Goal: Task Accomplishment & Management: Use online tool/utility

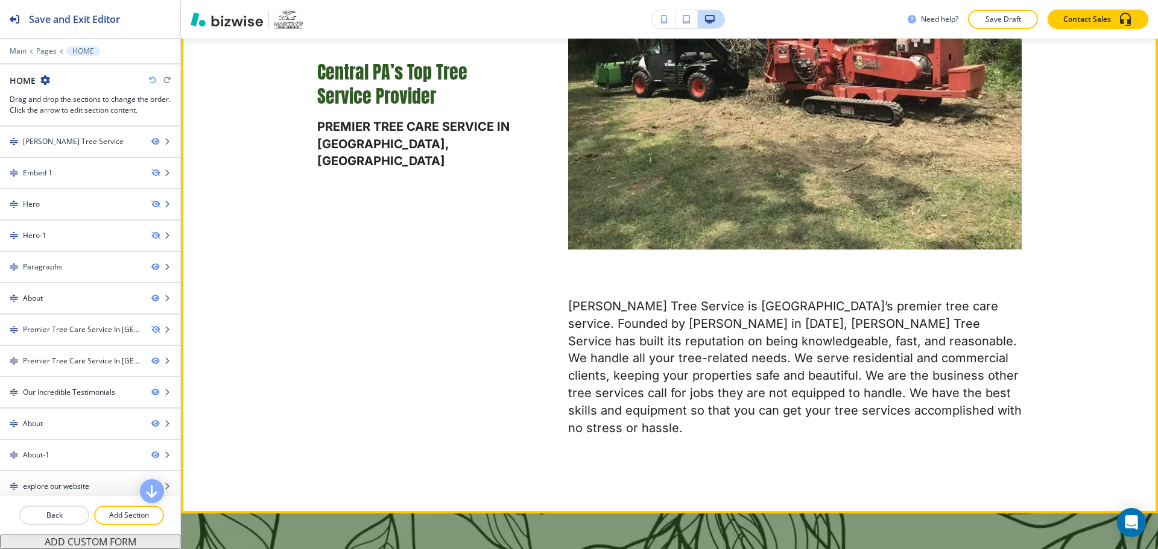
scroll to position [603, 0]
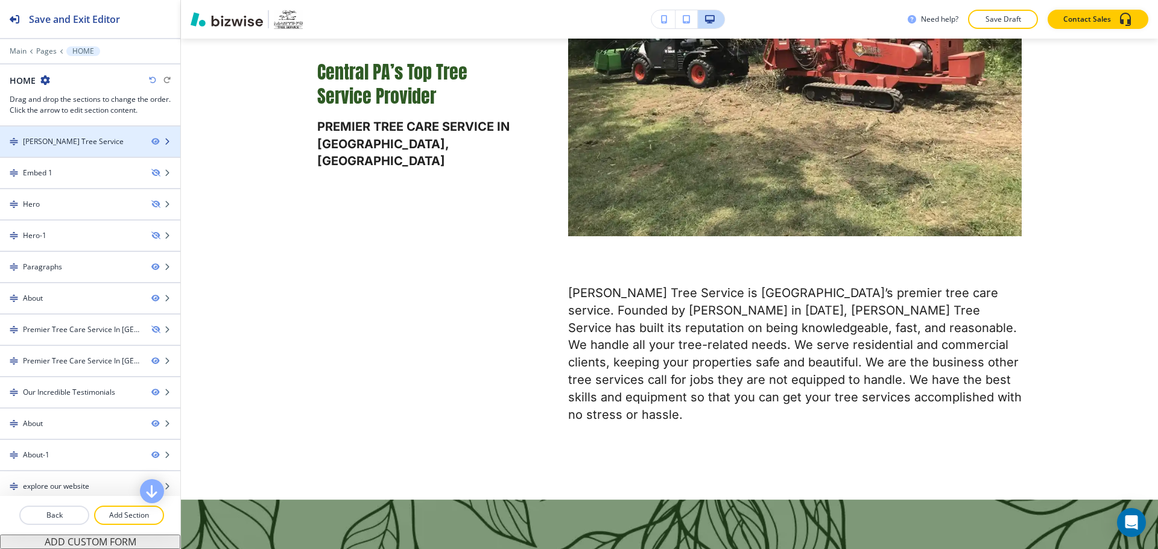
click at [104, 148] on div at bounding box center [90, 152] width 180 height 10
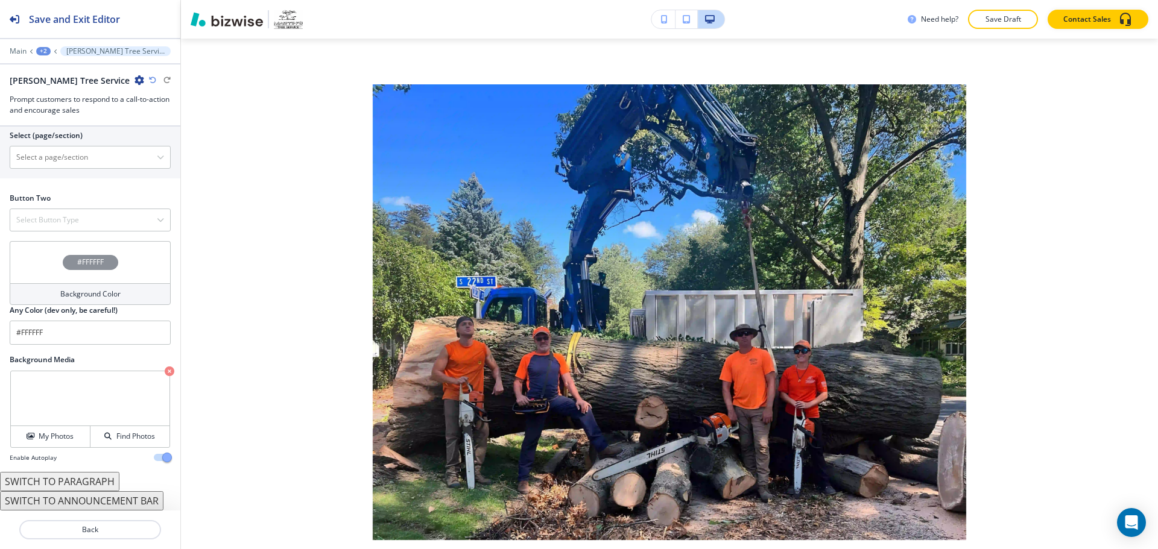
scroll to position [5049, 0]
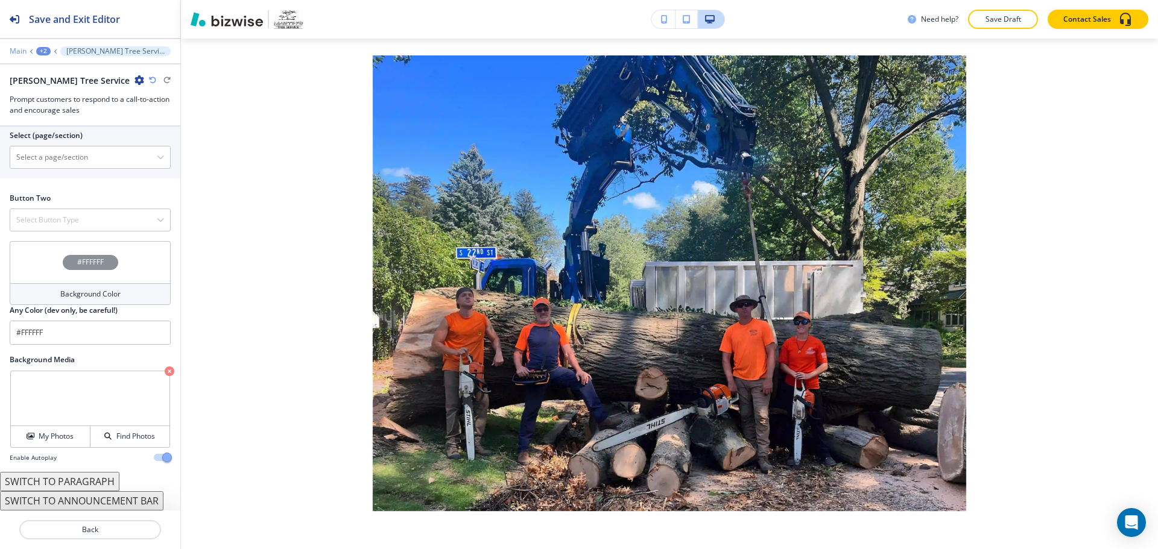
click at [21, 54] on p "Main" at bounding box center [18, 51] width 17 height 8
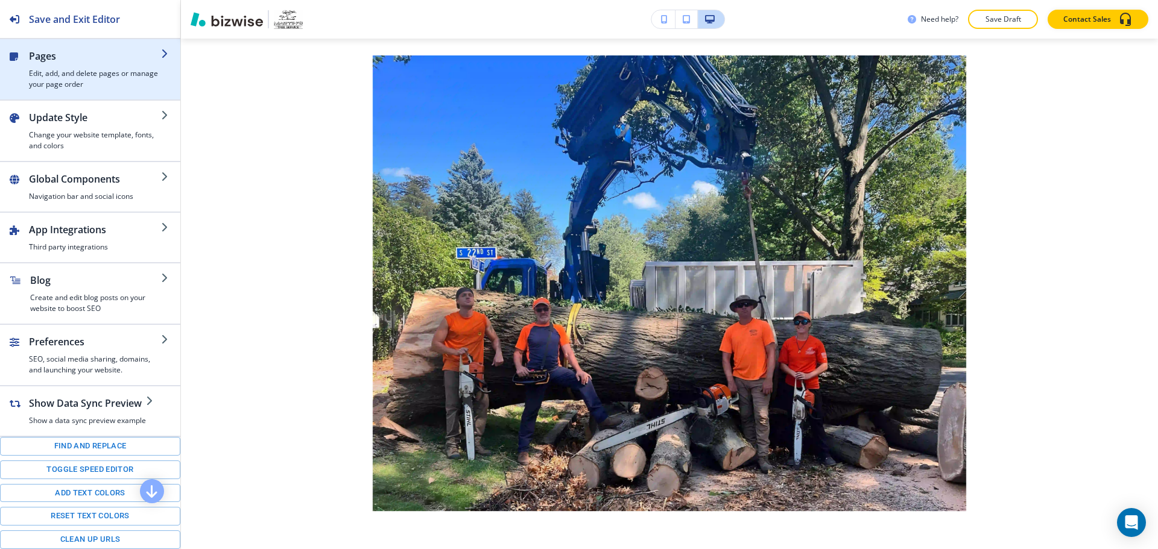
click at [36, 74] on h4 "Edit, add, and delete pages or manage your page order" at bounding box center [95, 79] width 132 height 22
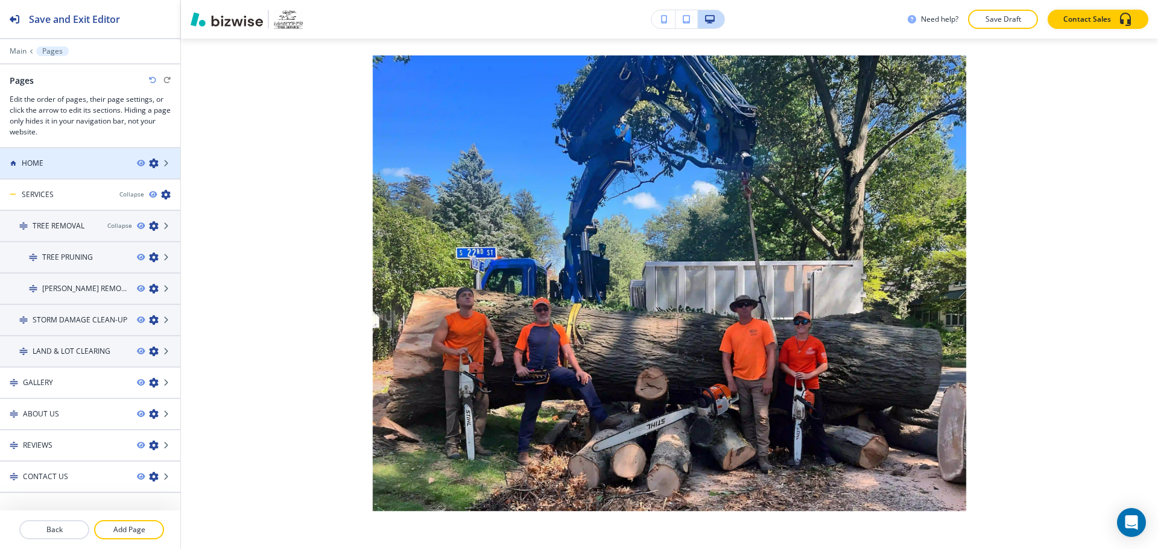
click at [76, 167] on div "HOME" at bounding box center [63, 163] width 127 height 11
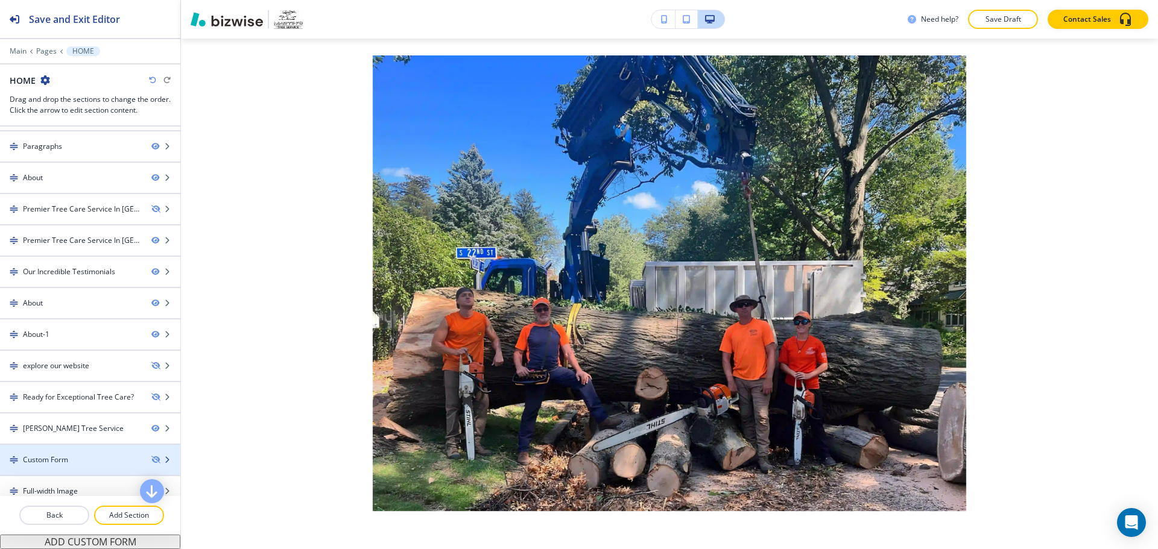
scroll to position [163, 0]
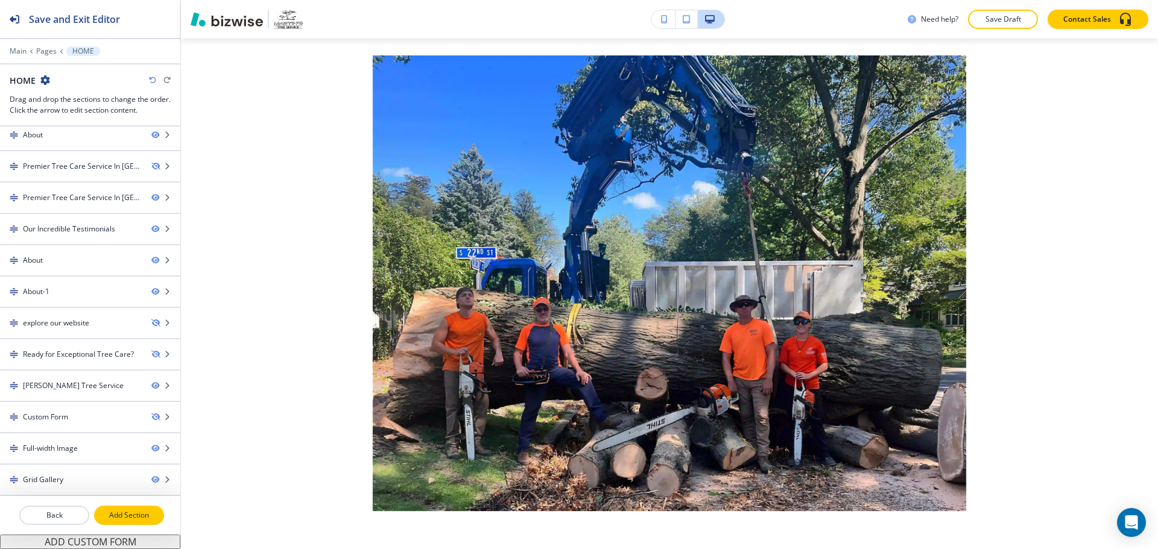
click at [126, 517] on p "Add Section" at bounding box center [129, 515] width 68 height 11
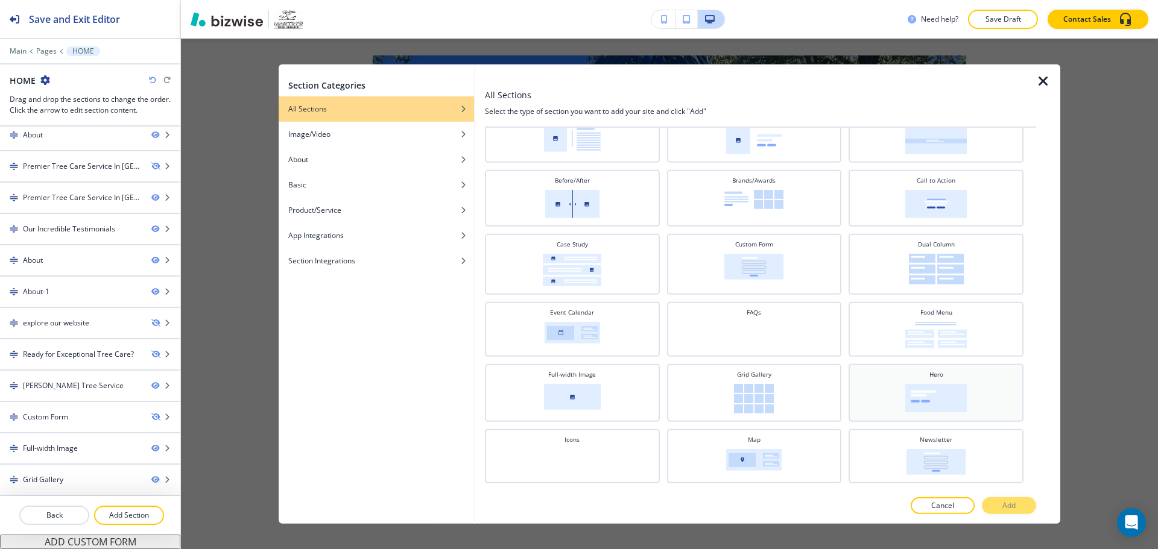
scroll to position [121, 0]
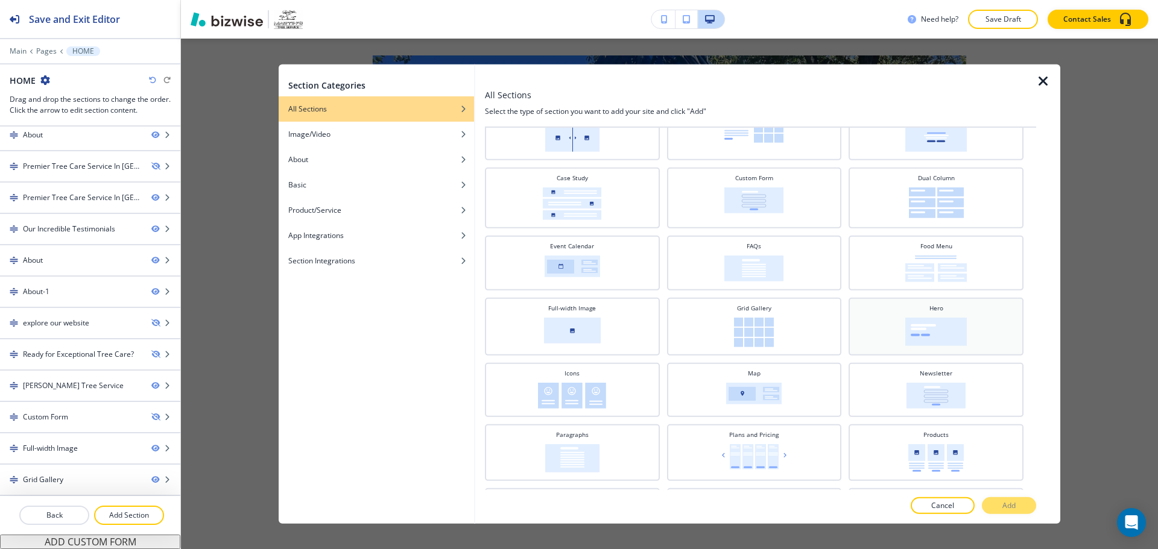
click at [910, 328] on img at bounding box center [936, 331] width 62 height 28
click at [1006, 499] on button "Add" at bounding box center [1009, 505] width 54 height 17
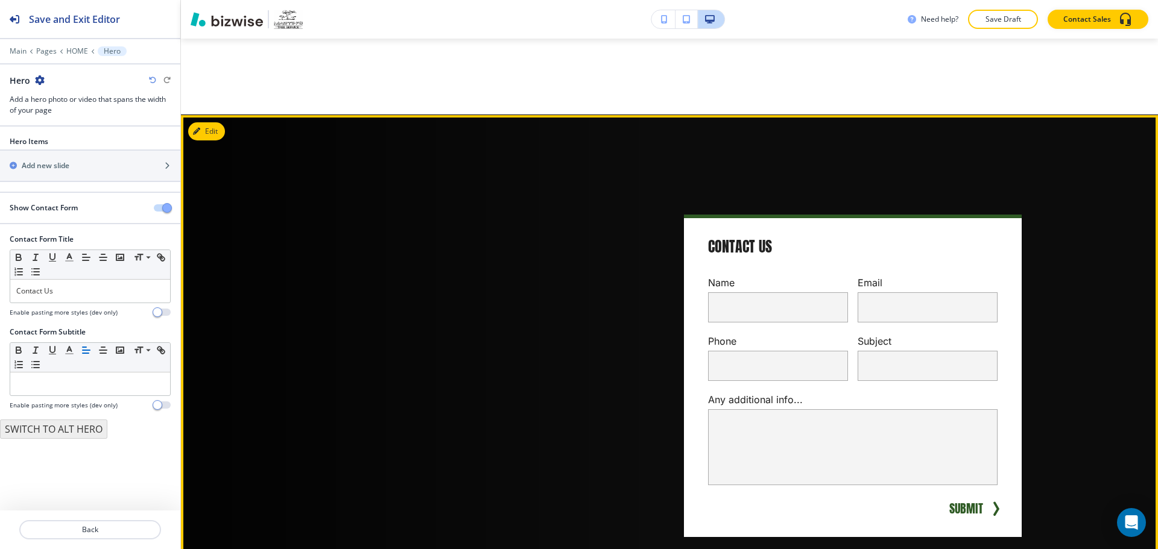
scroll to position [5526, 0]
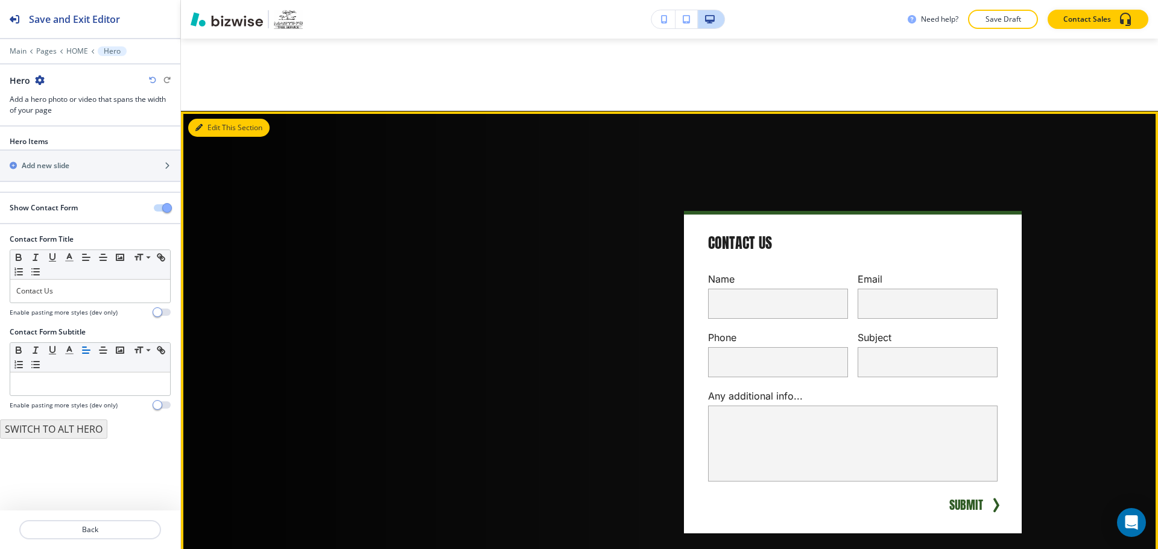
click at [215, 119] on button "Edit This Section" at bounding box center [228, 128] width 81 height 18
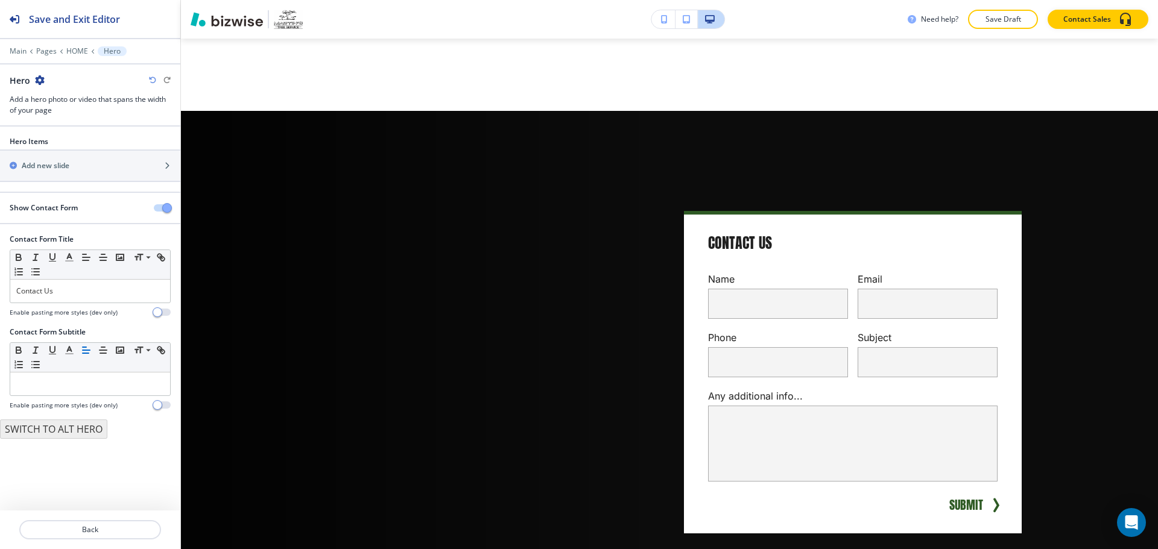
click at [163, 209] on span "button" at bounding box center [167, 208] width 10 height 10
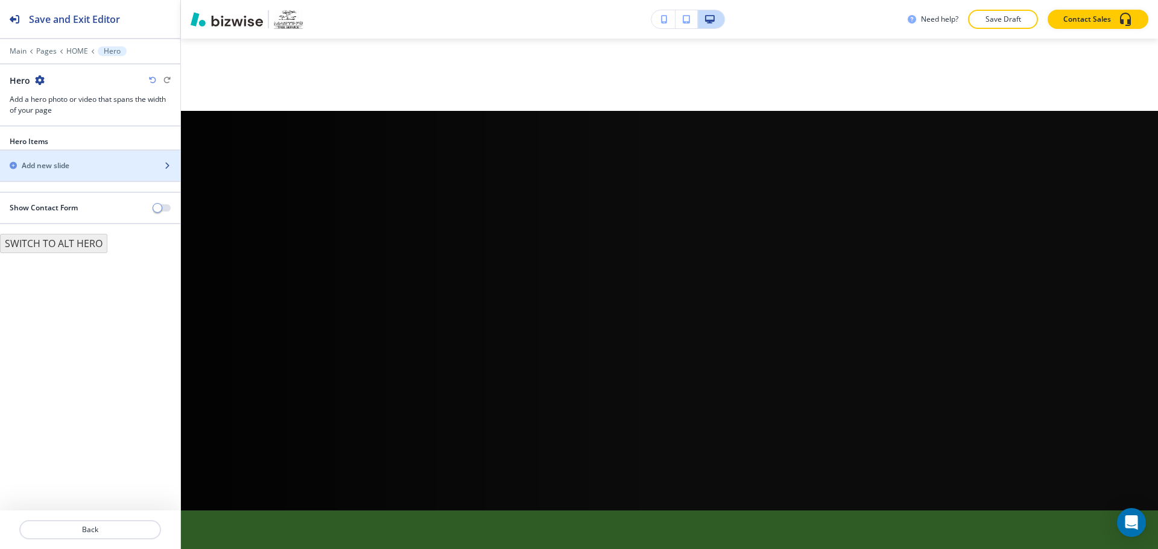
click at [142, 165] on div "Add new slide" at bounding box center [77, 165] width 154 height 11
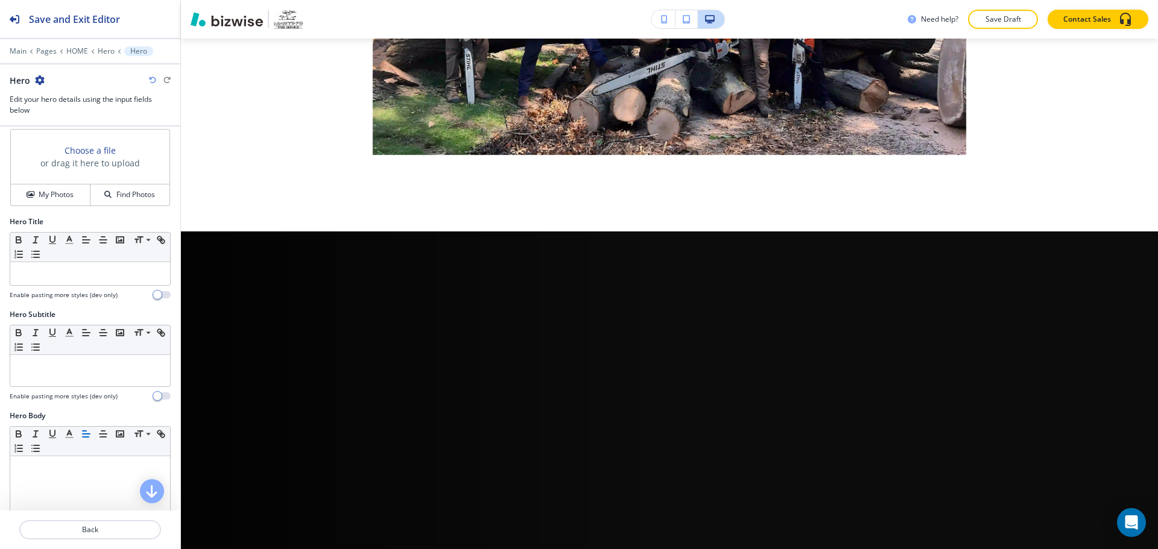
scroll to position [0, 0]
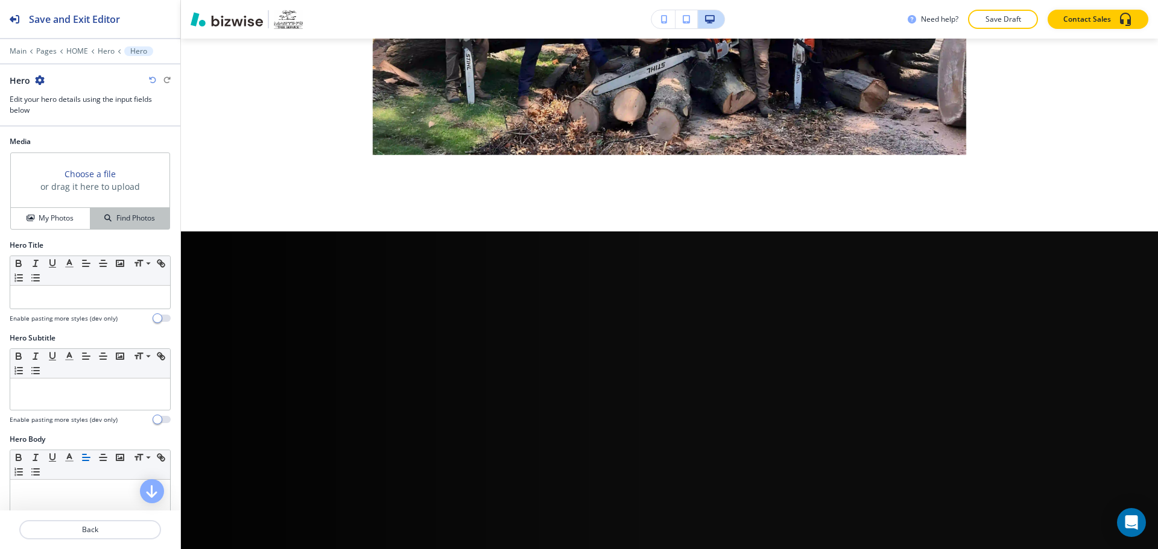
click at [132, 221] on h4 "Find Photos" at bounding box center [135, 218] width 39 height 11
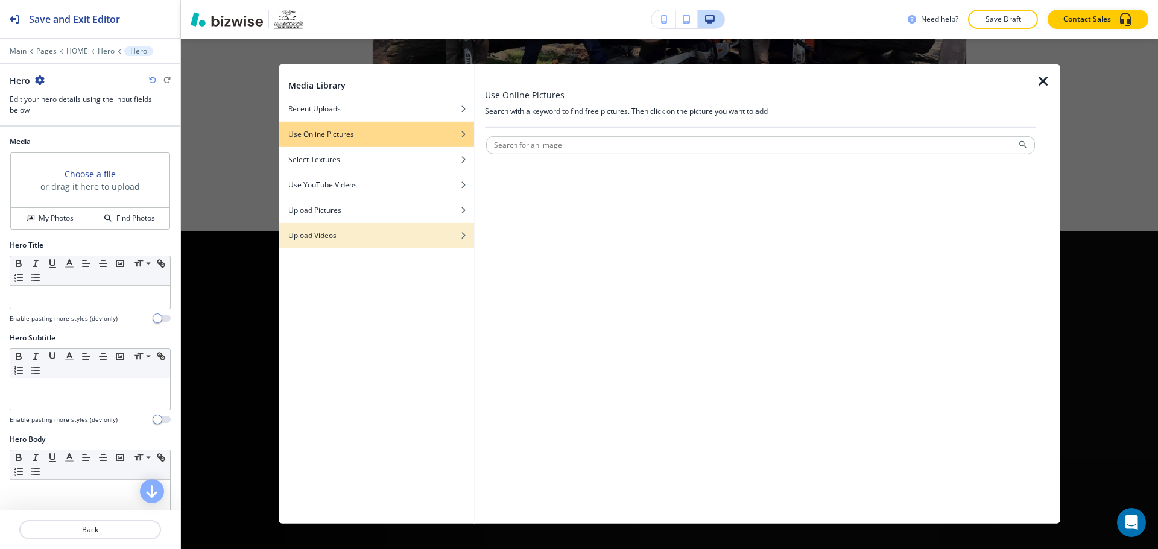
click at [364, 237] on div "Upload Videos" at bounding box center [376, 235] width 195 height 11
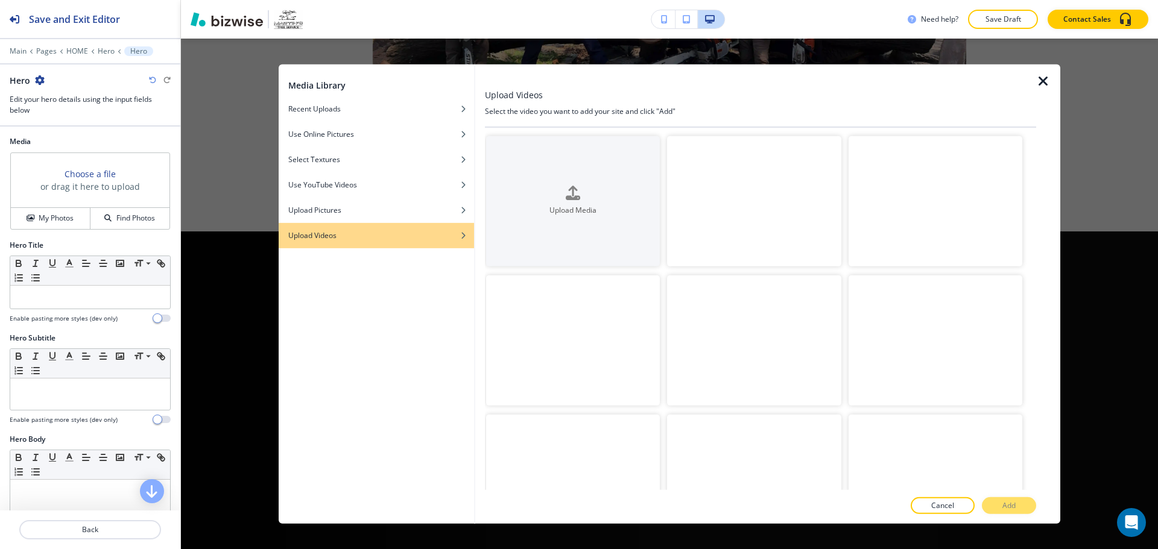
click at [805, 206] on video "button" at bounding box center [754, 201] width 174 height 130
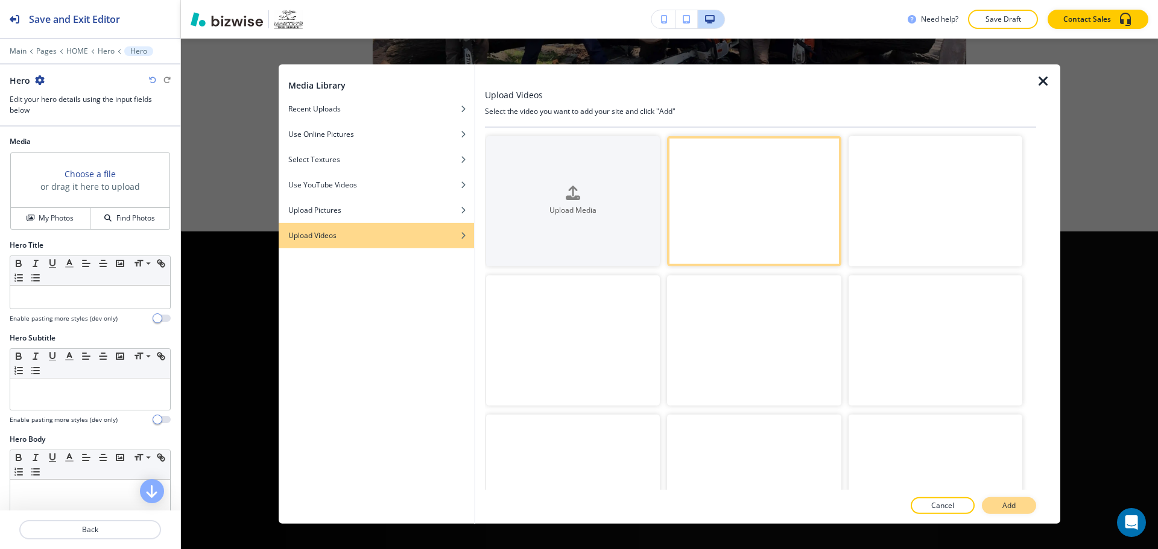
click at [1022, 498] on button "Add" at bounding box center [1009, 505] width 54 height 17
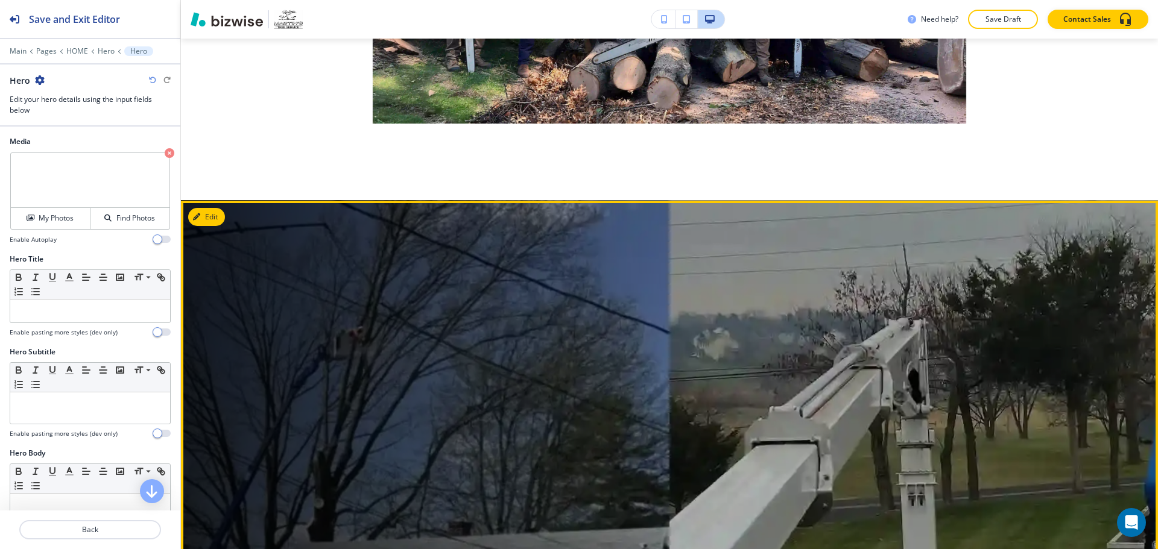
scroll to position [5405, 0]
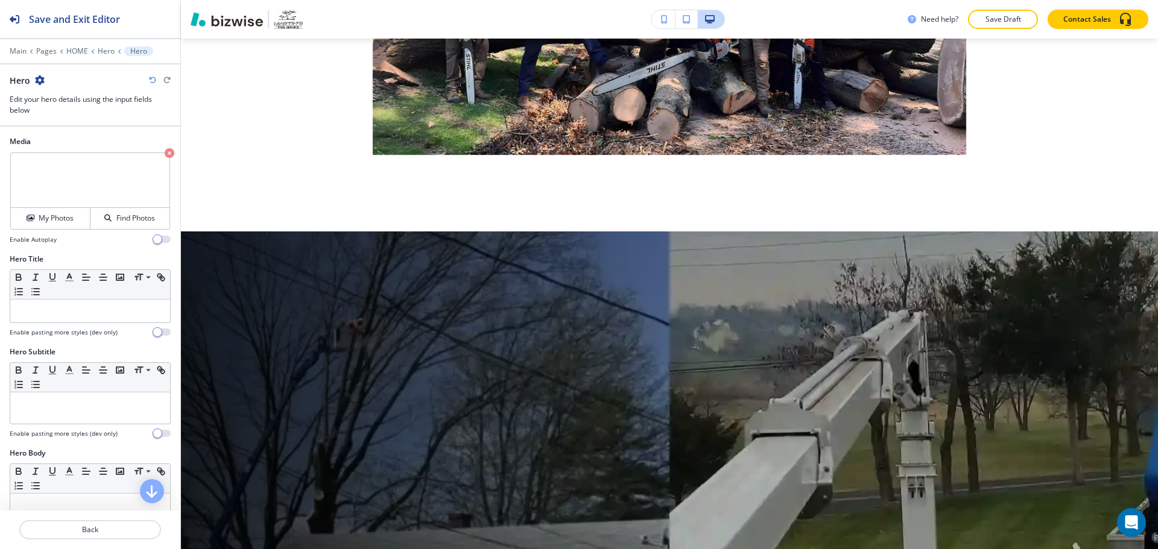
click at [666, 27] on button "button" at bounding box center [663, 19] width 24 height 18
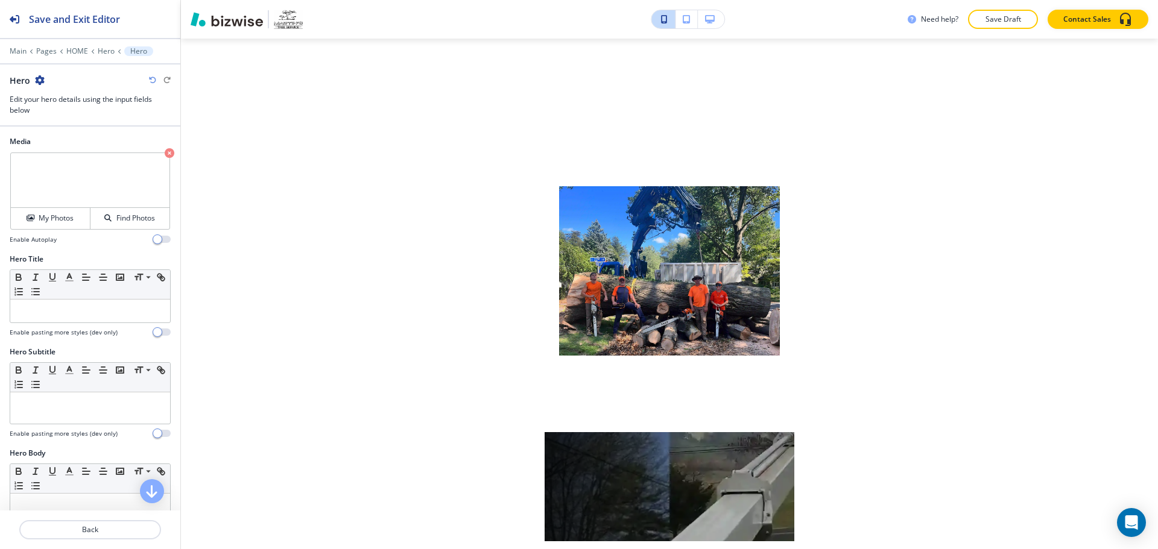
scroll to position [5991, 0]
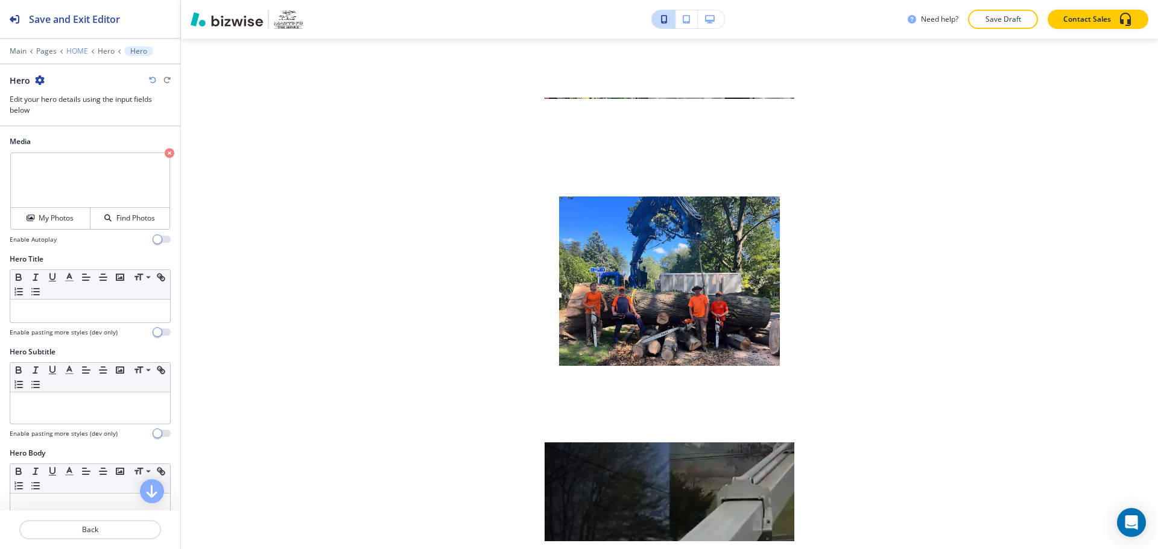
click at [77, 51] on p "HOME" at bounding box center [77, 51] width 22 height 8
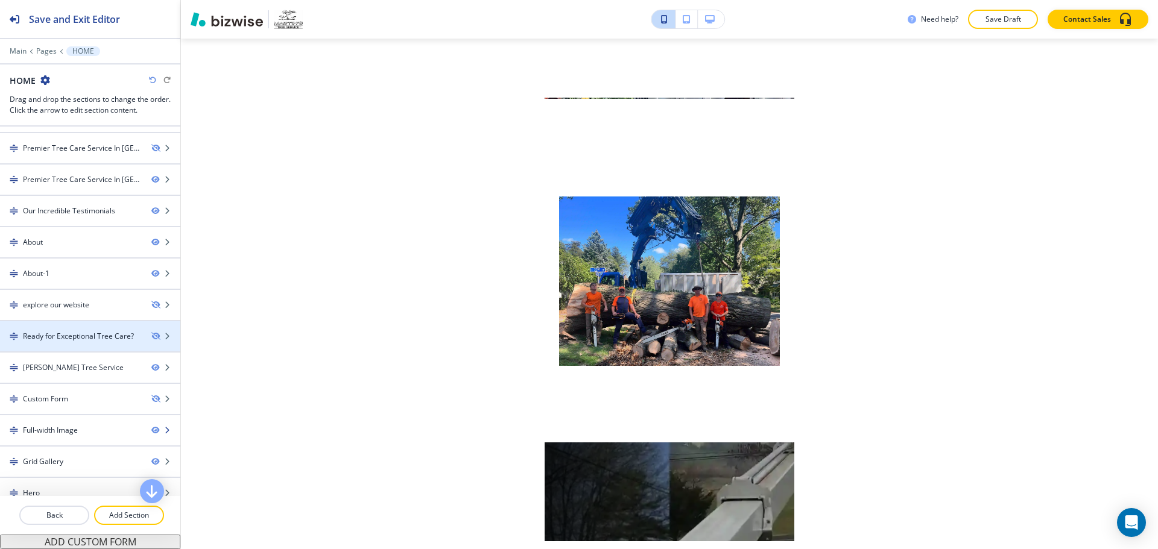
scroll to position [195, 0]
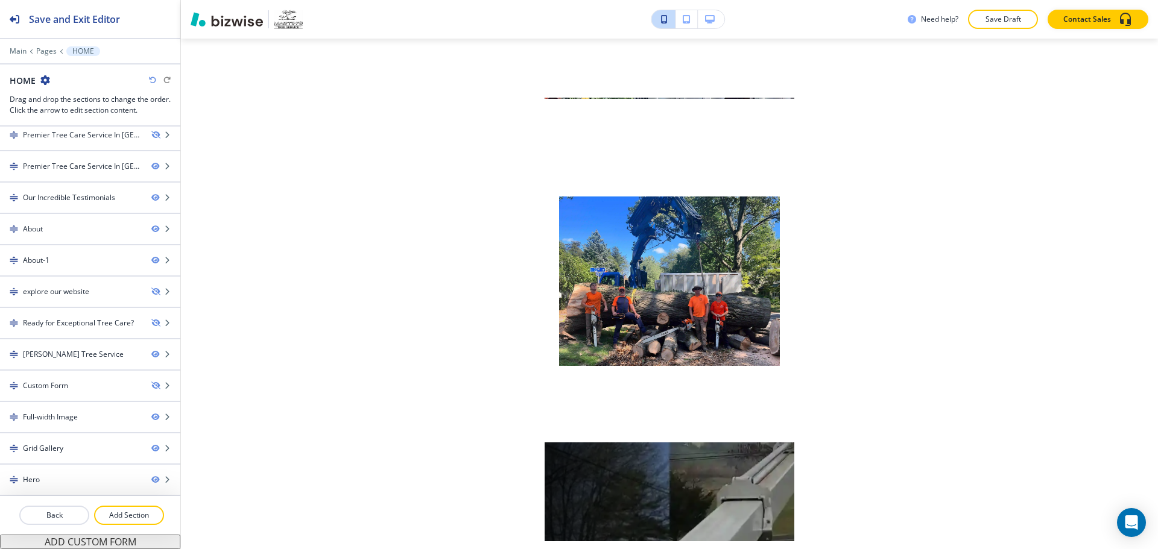
click at [721, 16] on button "button" at bounding box center [711, 19] width 27 height 18
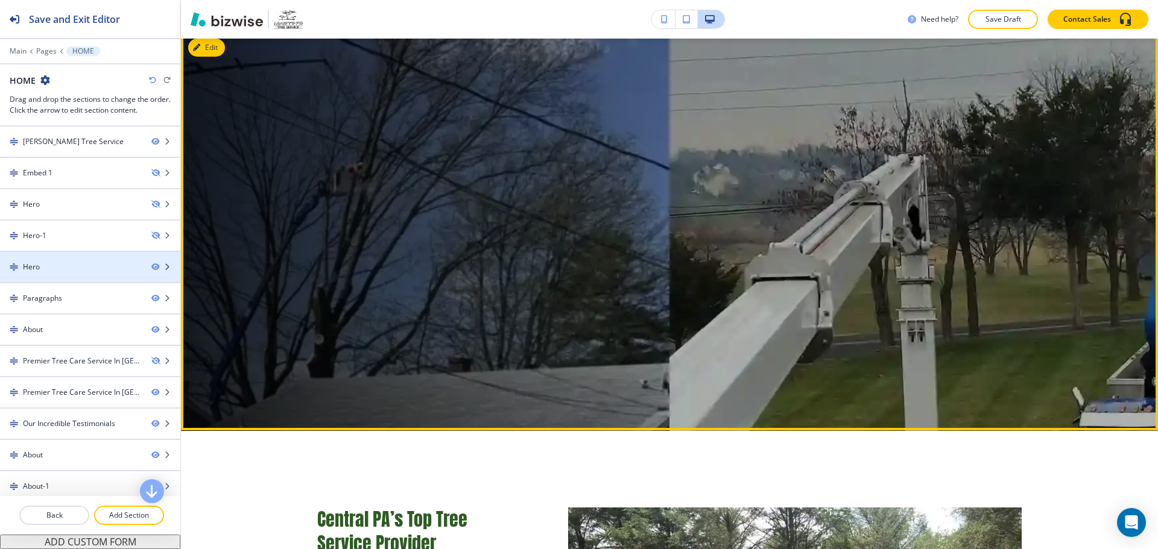
scroll to position [345, 0]
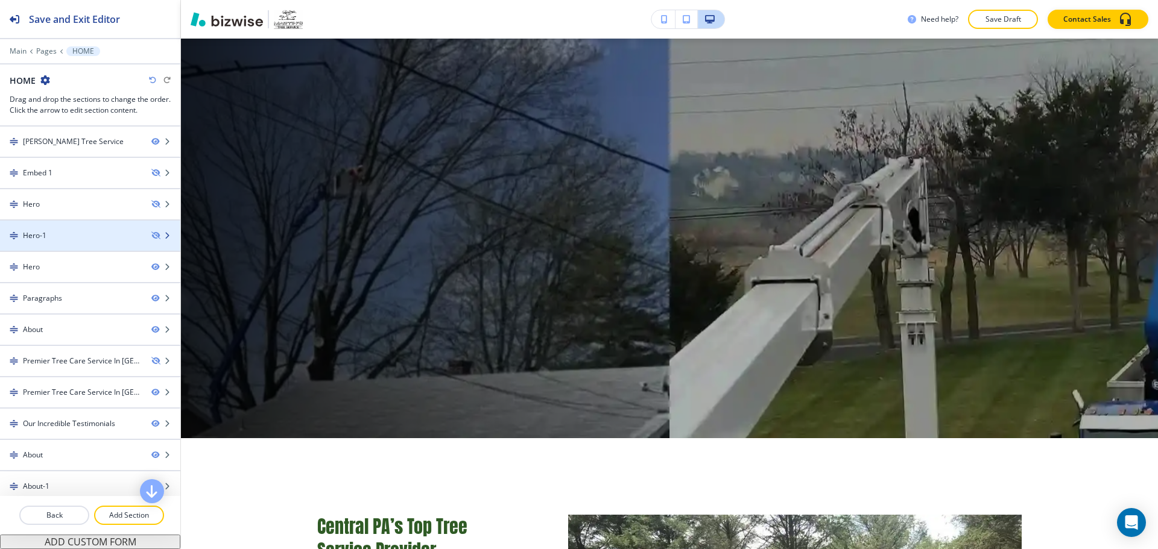
click at [37, 250] on div at bounding box center [90, 246] width 180 height 10
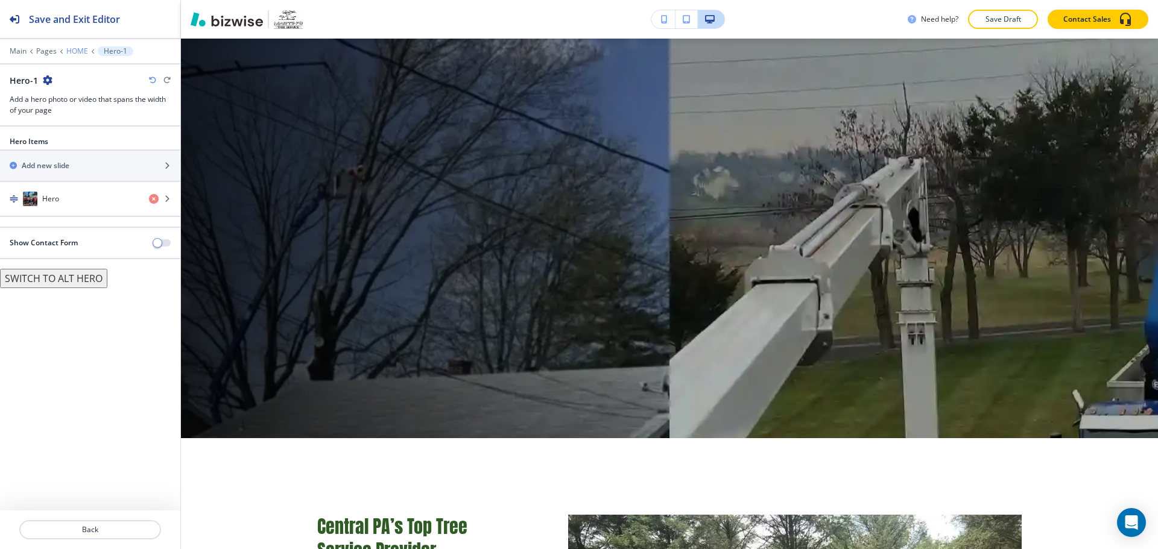
click at [71, 49] on p "HOME" at bounding box center [77, 51] width 22 height 8
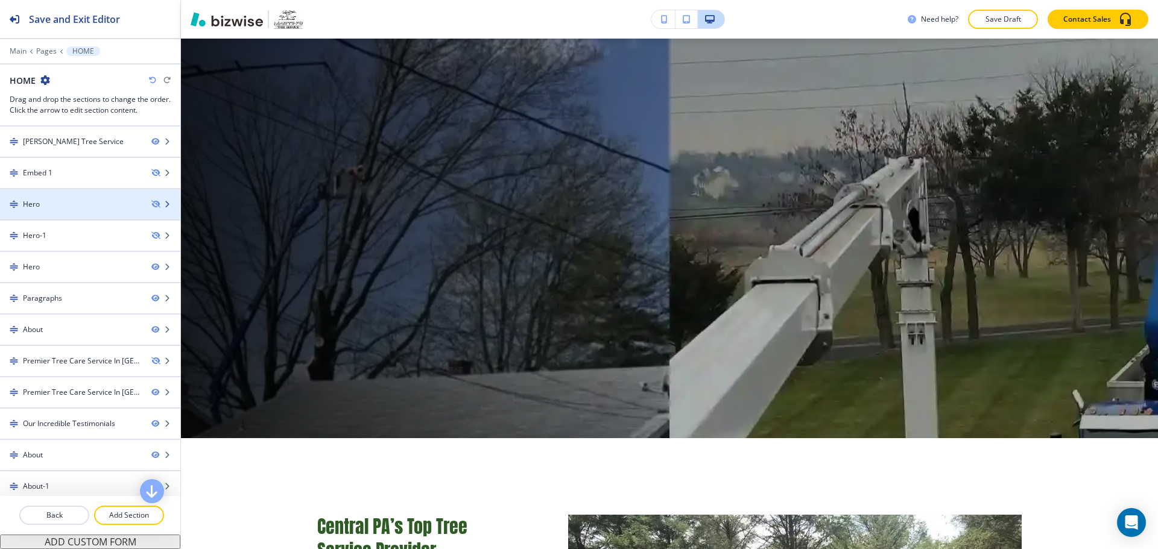
click at [43, 210] on div at bounding box center [90, 215] width 180 height 10
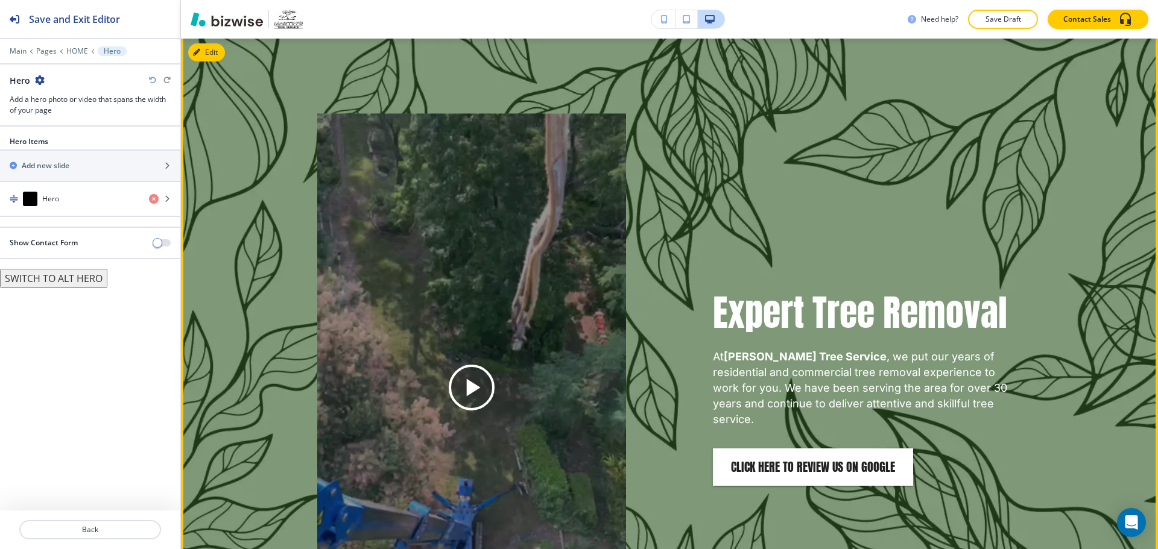
scroll to position [1447, 0]
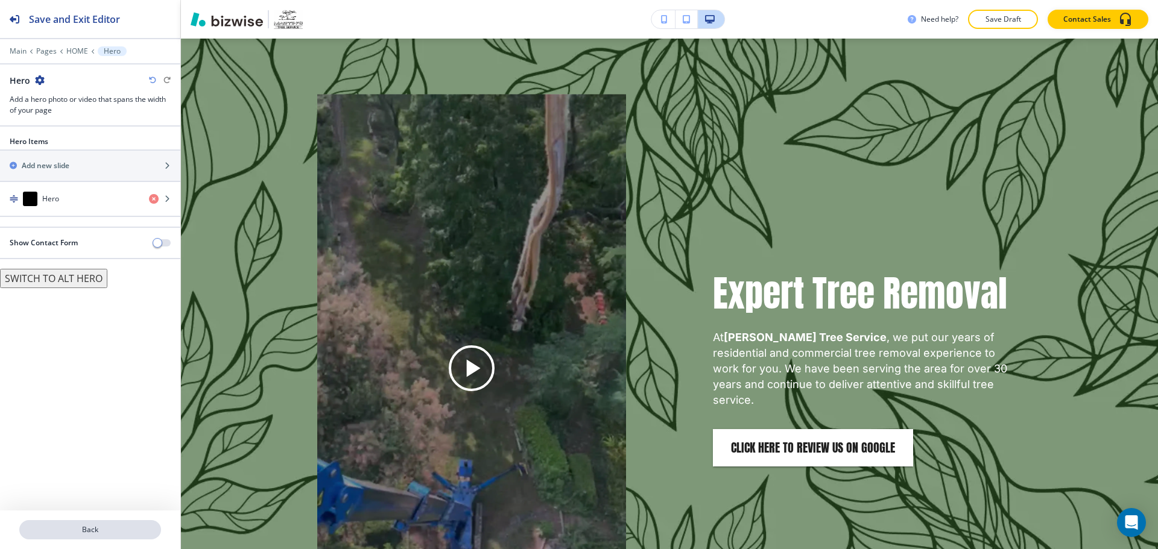
click at [142, 533] on p "Back" at bounding box center [90, 530] width 139 height 11
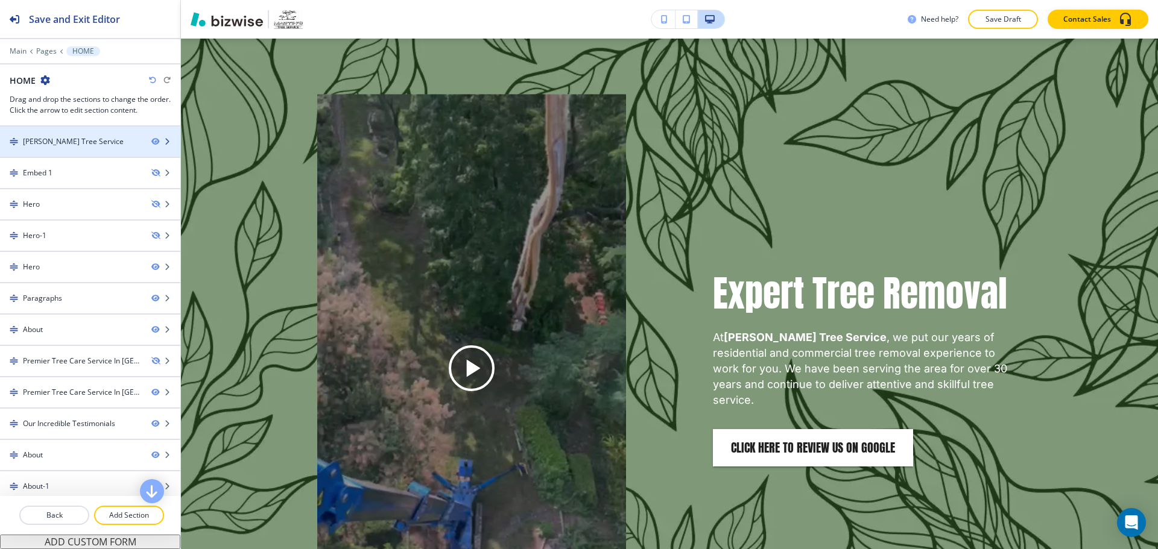
click at [92, 144] on div "[PERSON_NAME] Tree Service" at bounding box center [73, 141] width 101 height 11
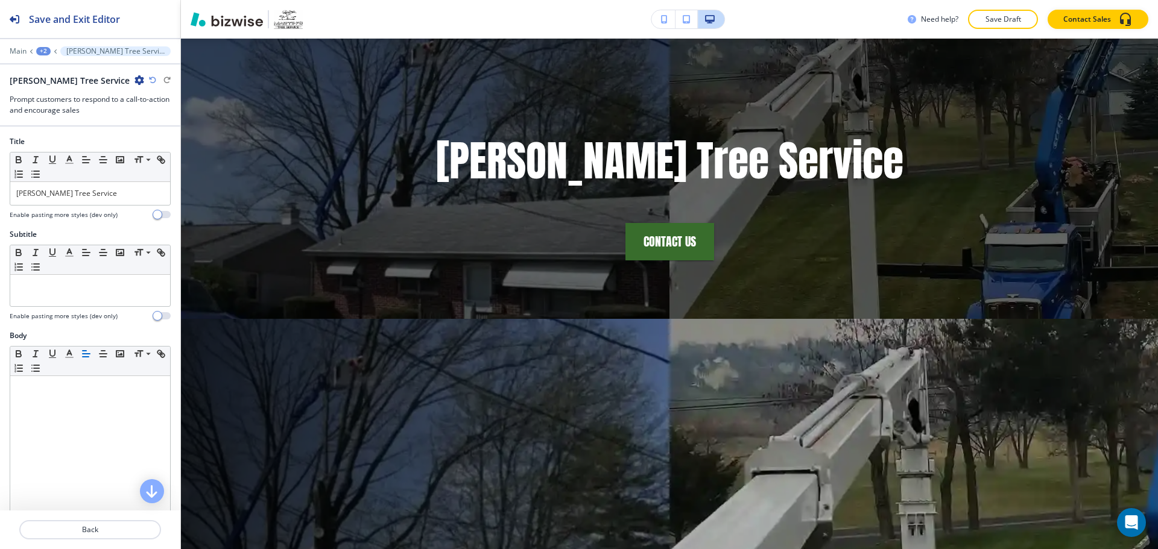
scroll to position [60, 0]
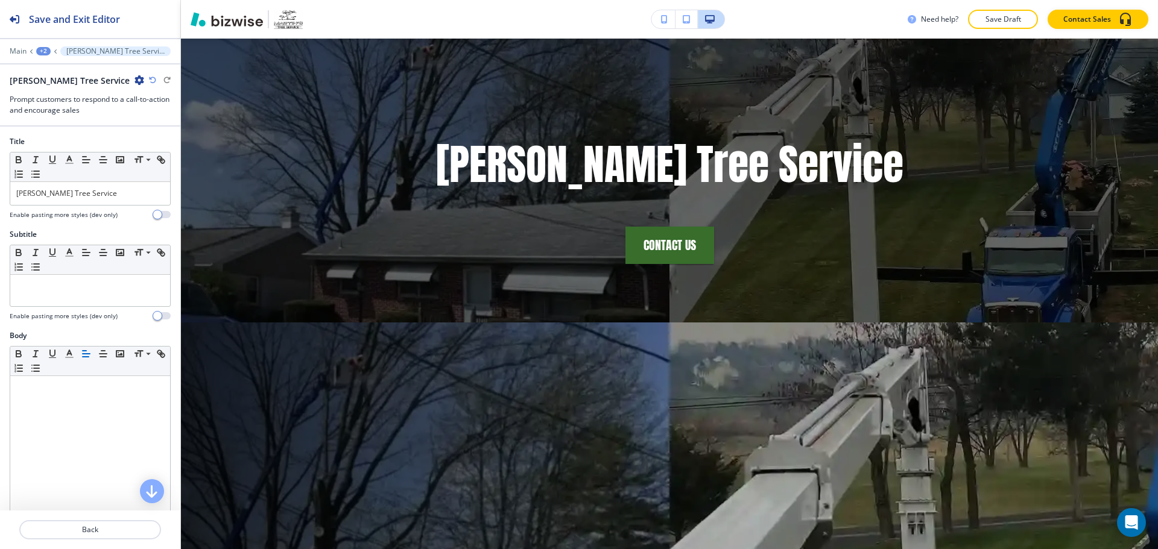
click at [44, 54] on div "+2" at bounding box center [43, 51] width 14 height 8
click at [86, 528] on p "Back" at bounding box center [90, 530] width 139 height 11
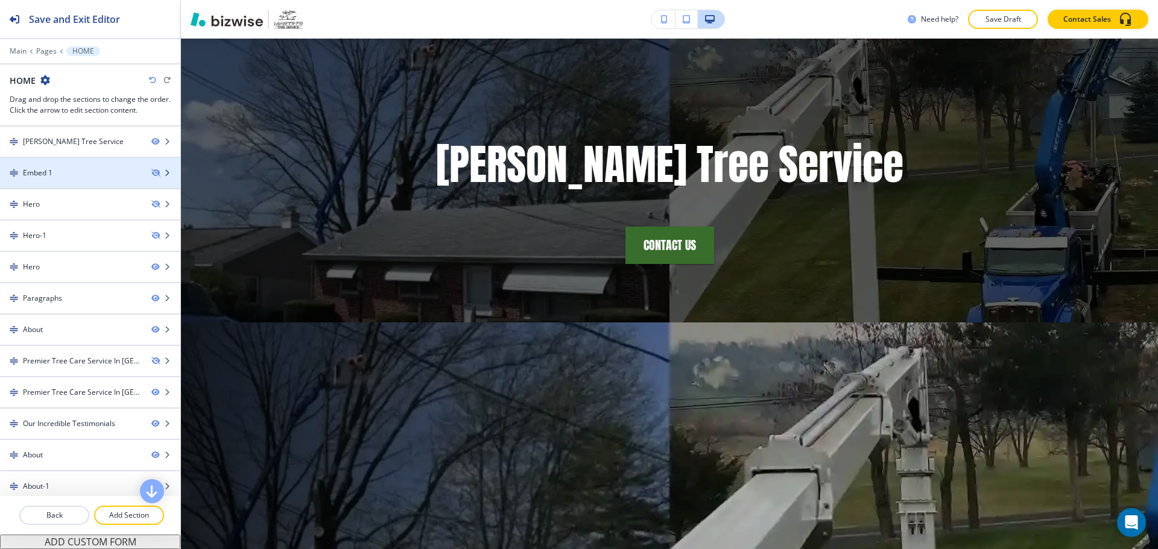
click at [88, 179] on div at bounding box center [90, 183] width 180 height 10
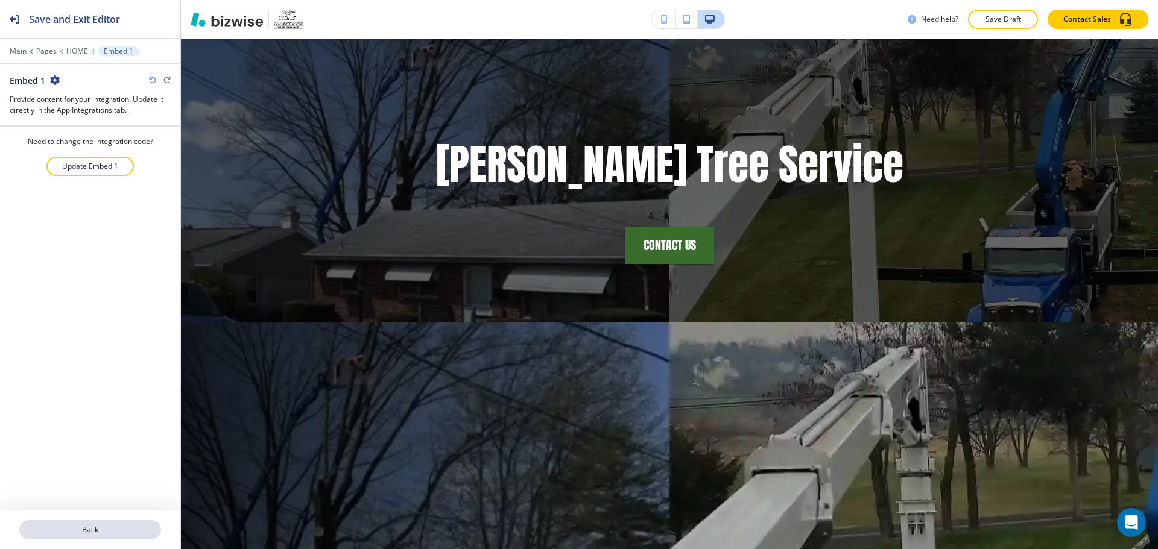
click at [116, 521] on button "Back" at bounding box center [90, 529] width 142 height 19
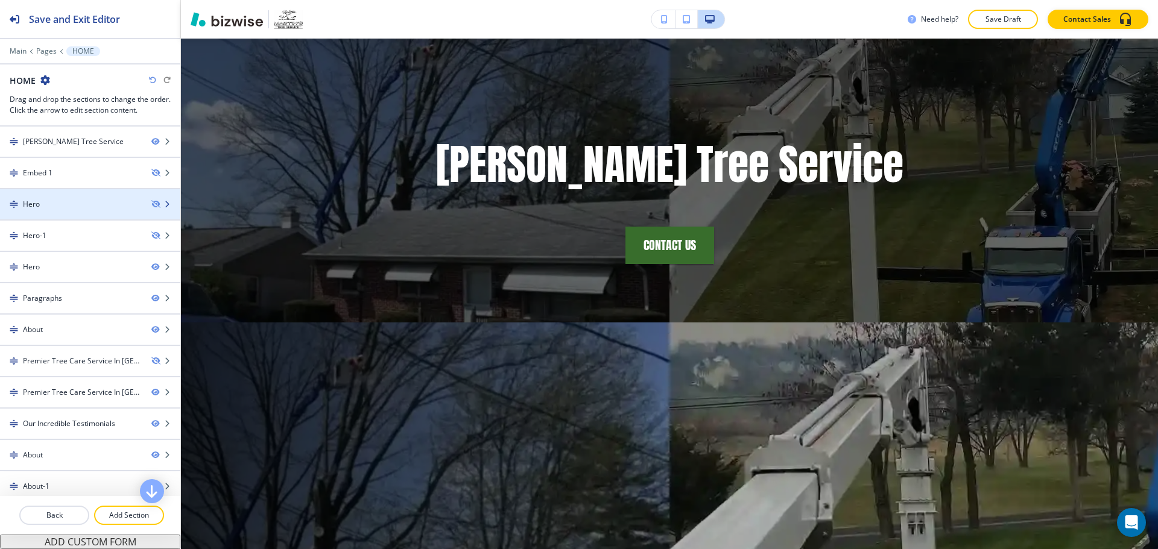
click at [55, 209] on div "Hero" at bounding box center [71, 204] width 142 height 11
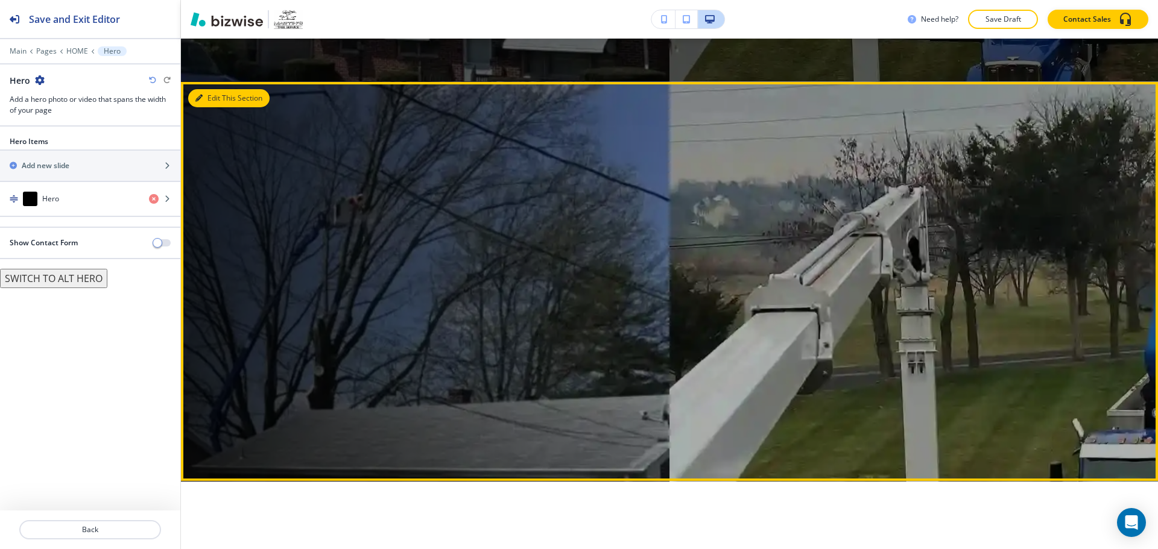
click at [207, 97] on button "Edit This Section" at bounding box center [228, 98] width 81 height 18
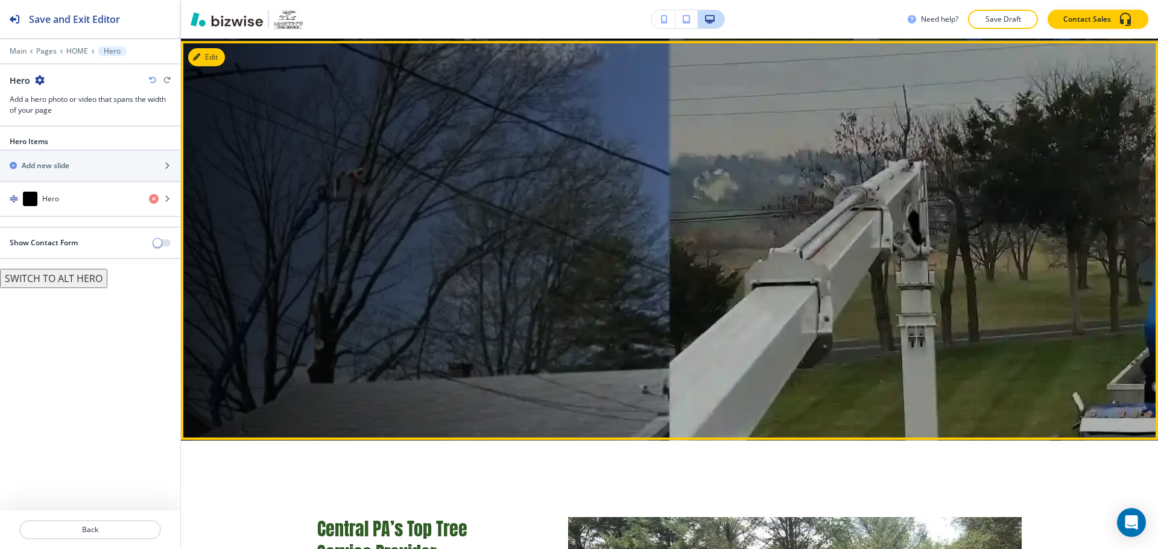
scroll to position [345, 0]
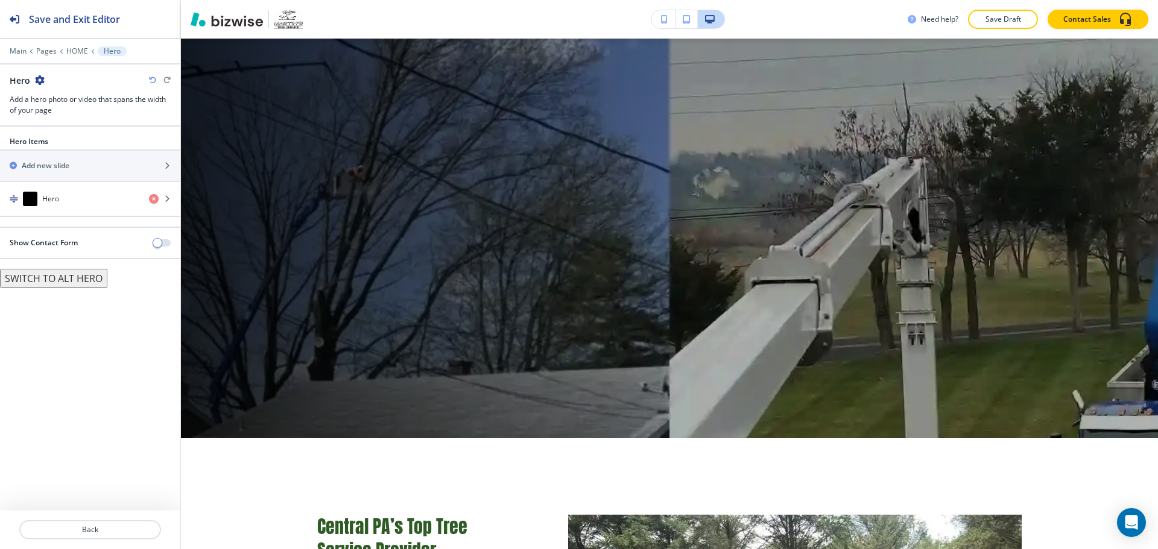
click at [40, 80] on icon "button" at bounding box center [40, 80] width 10 height 10
click at [55, 135] on button "Delete Section" at bounding box center [72, 144] width 77 height 22
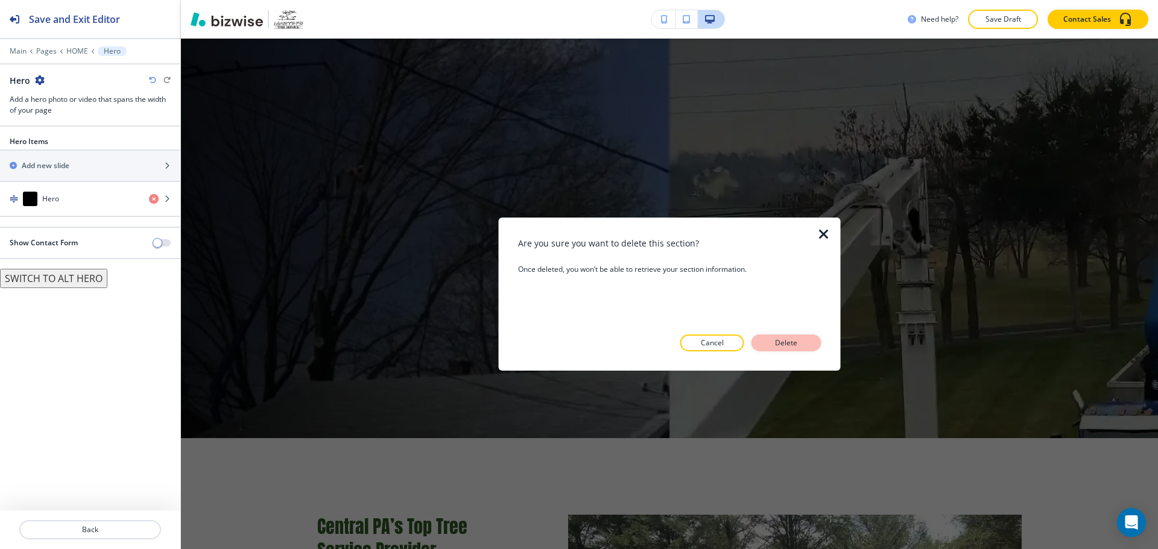
click at [785, 339] on p "Delete" at bounding box center [786, 343] width 29 height 11
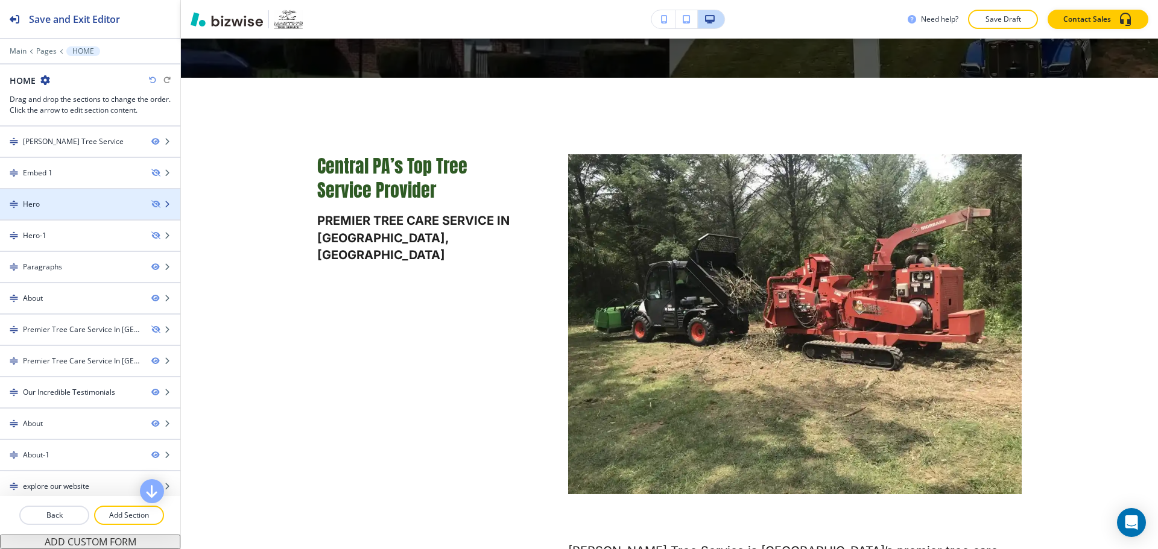
click at [84, 195] on div at bounding box center [90, 194] width 180 height 10
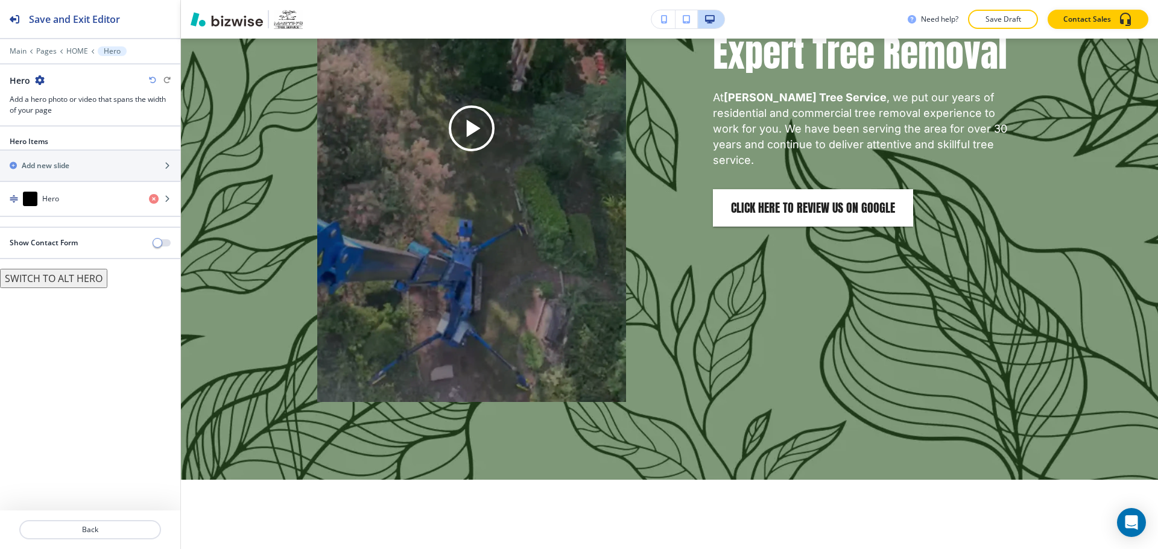
scroll to position [1508, 0]
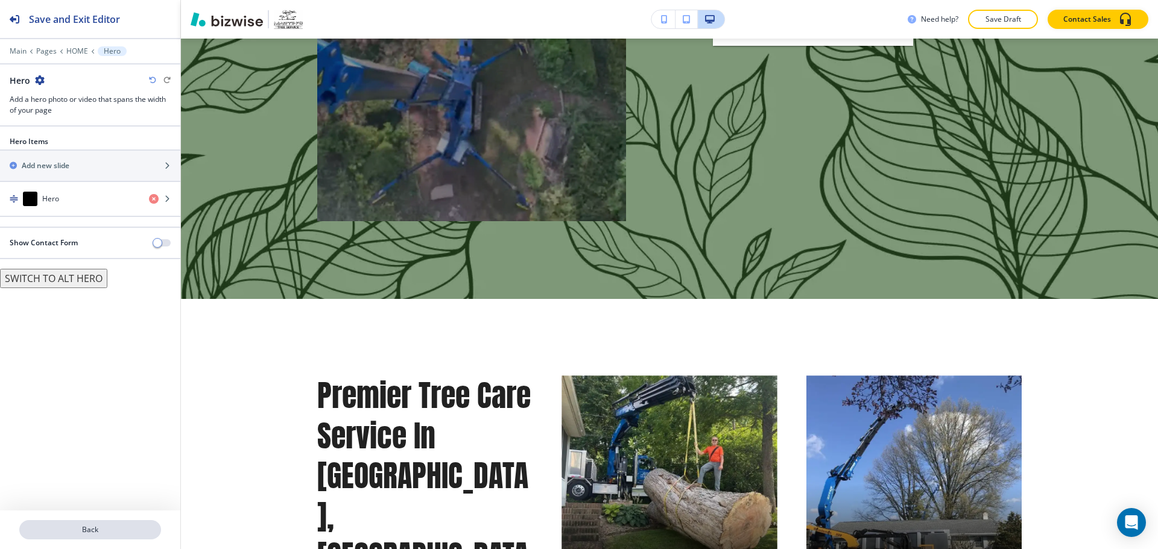
click at [125, 525] on p "Back" at bounding box center [90, 530] width 139 height 11
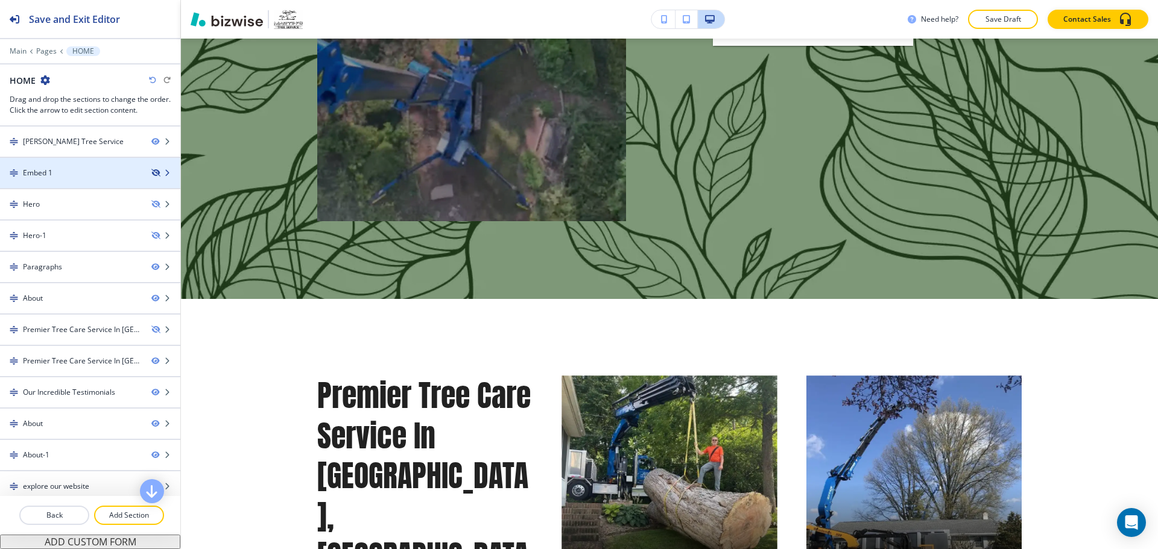
click at [151, 171] on icon "button" at bounding box center [154, 172] width 7 height 7
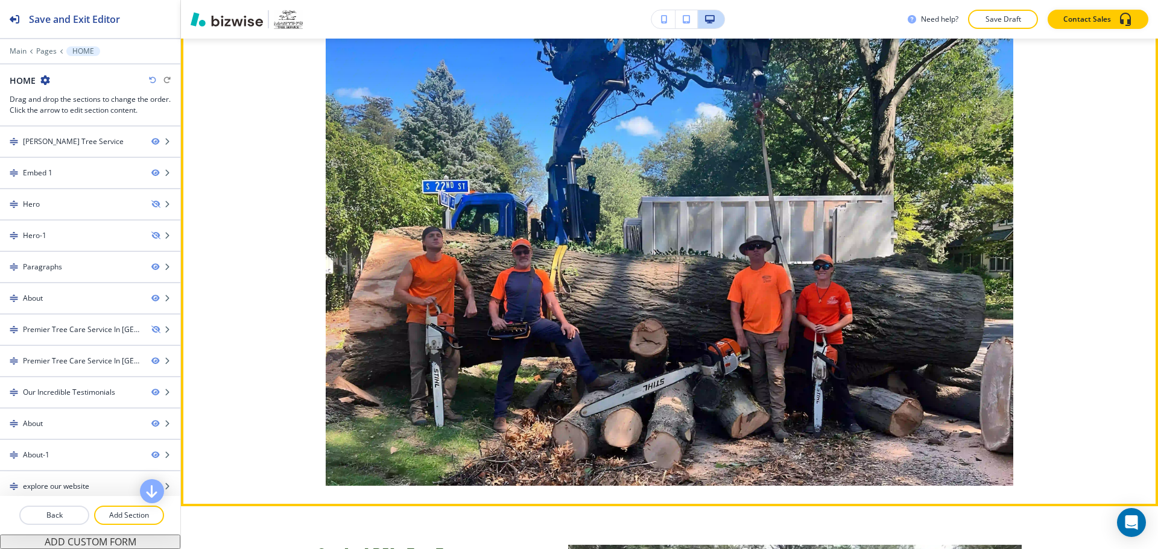
scroll to position [544, 0]
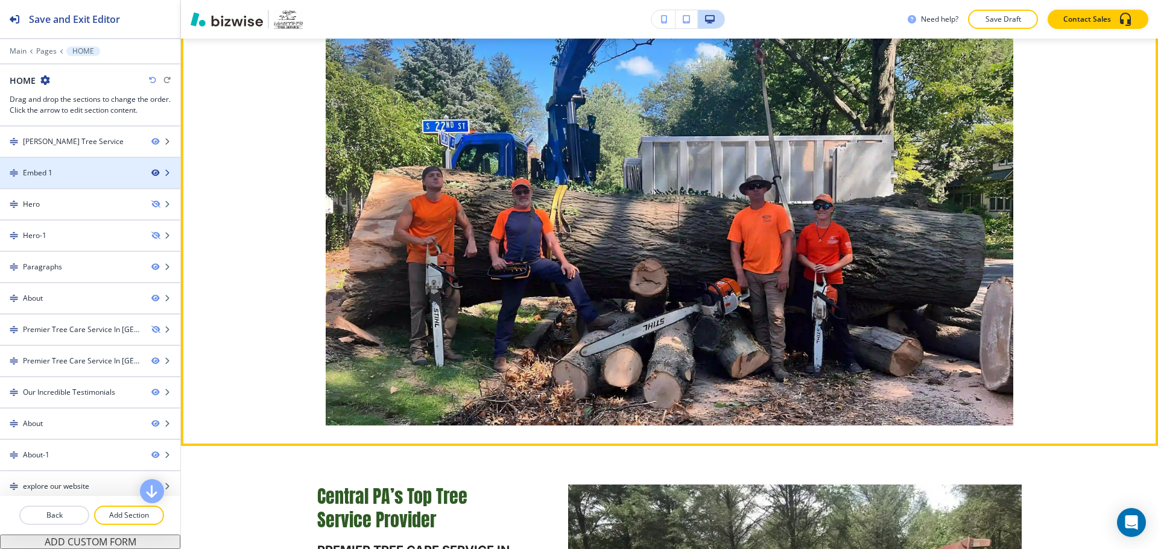
click at [151, 172] on icon "button" at bounding box center [154, 172] width 7 height 7
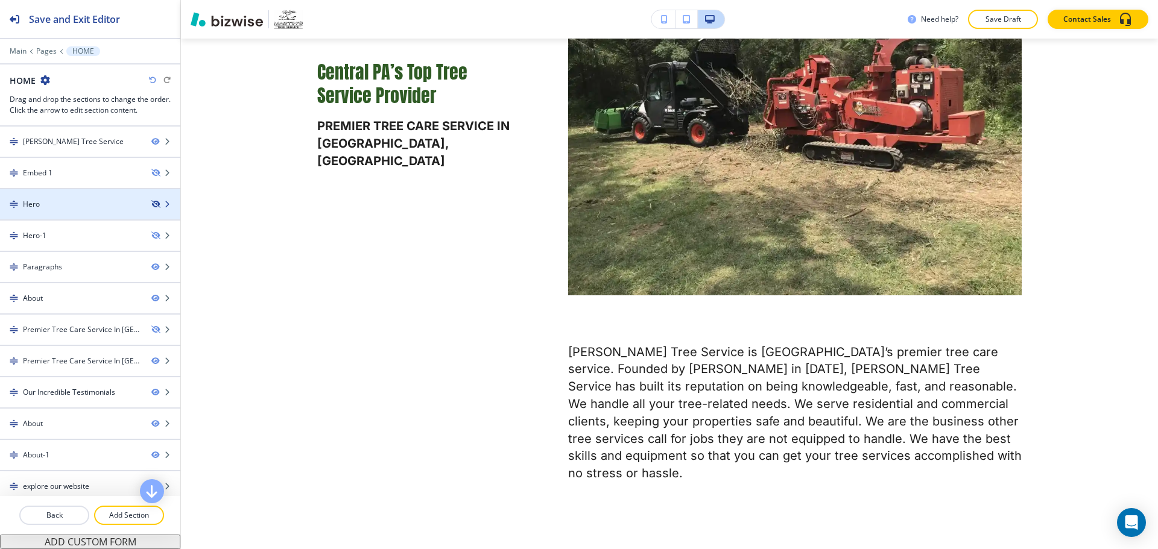
click at [151, 202] on icon "button" at bounding box center [154, 204] width 7 height 7
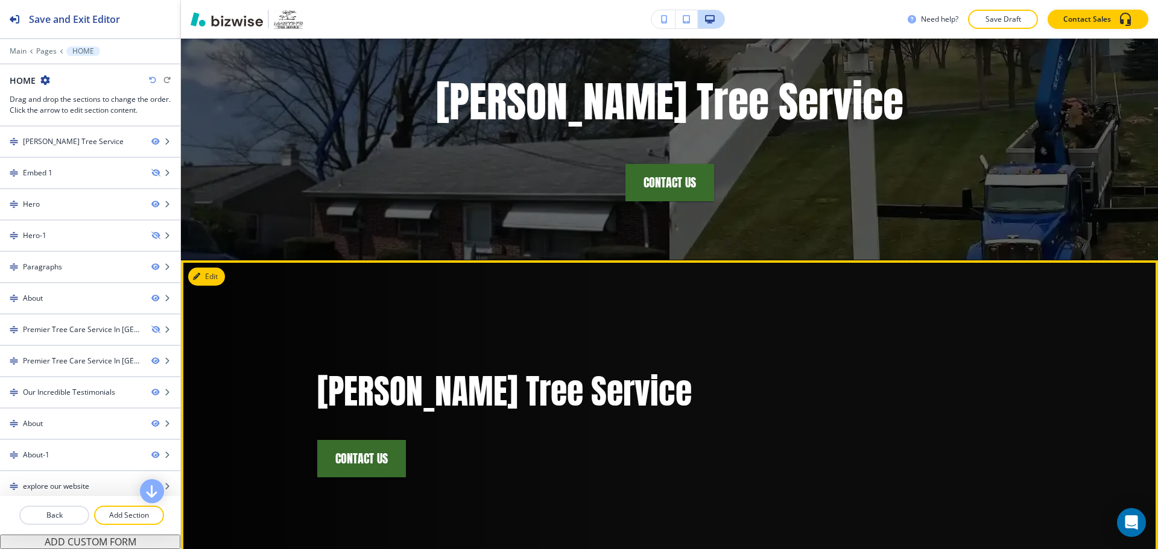
scroll to position [122, 0]
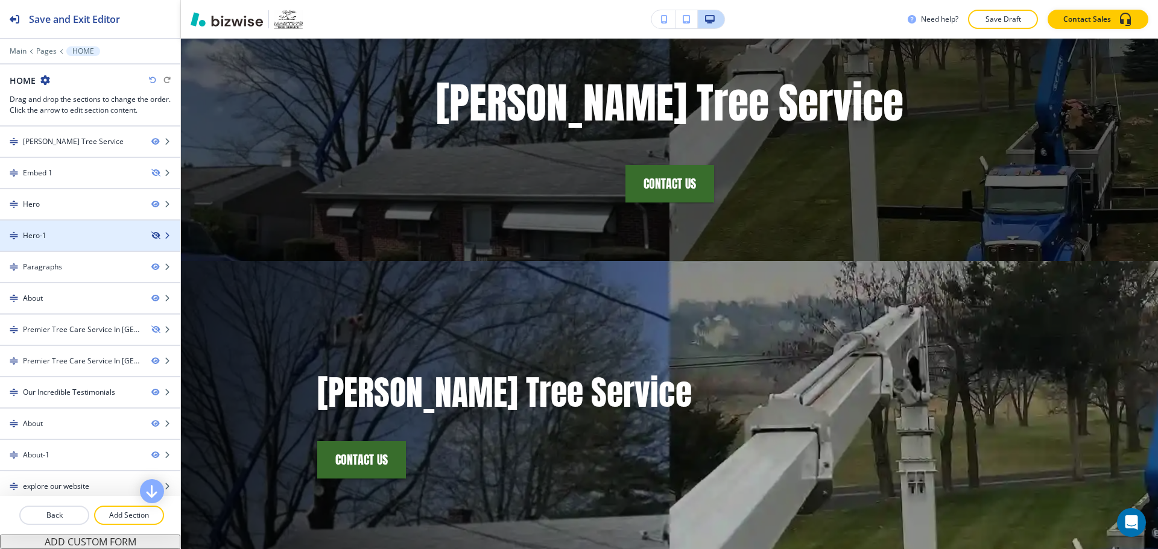
click at [151, 235] on icon "button" at bounding box center [154, 235] width 7 height 7
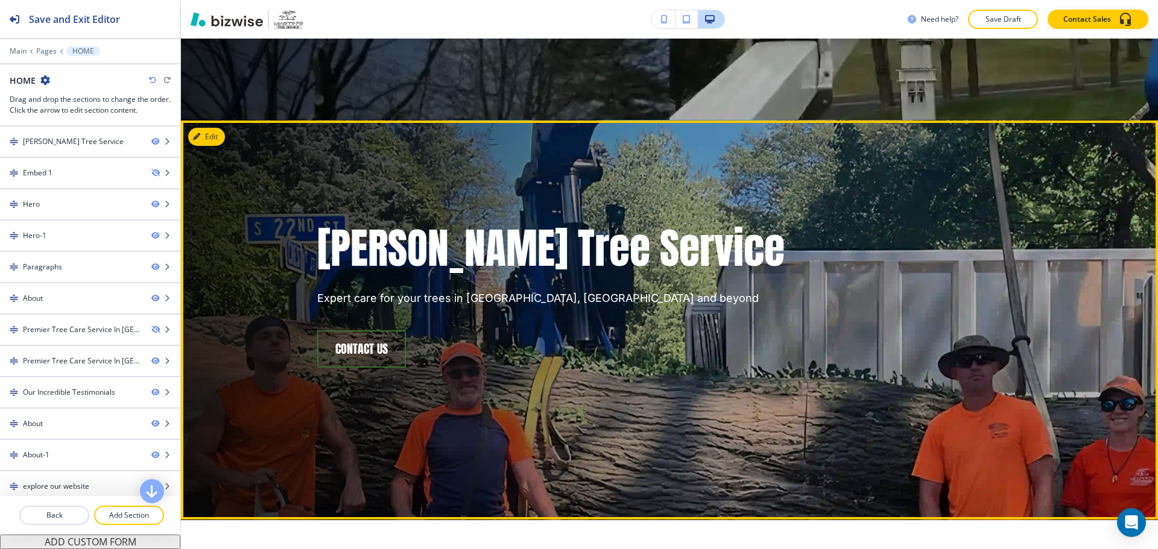
scroll to position [665, 0]
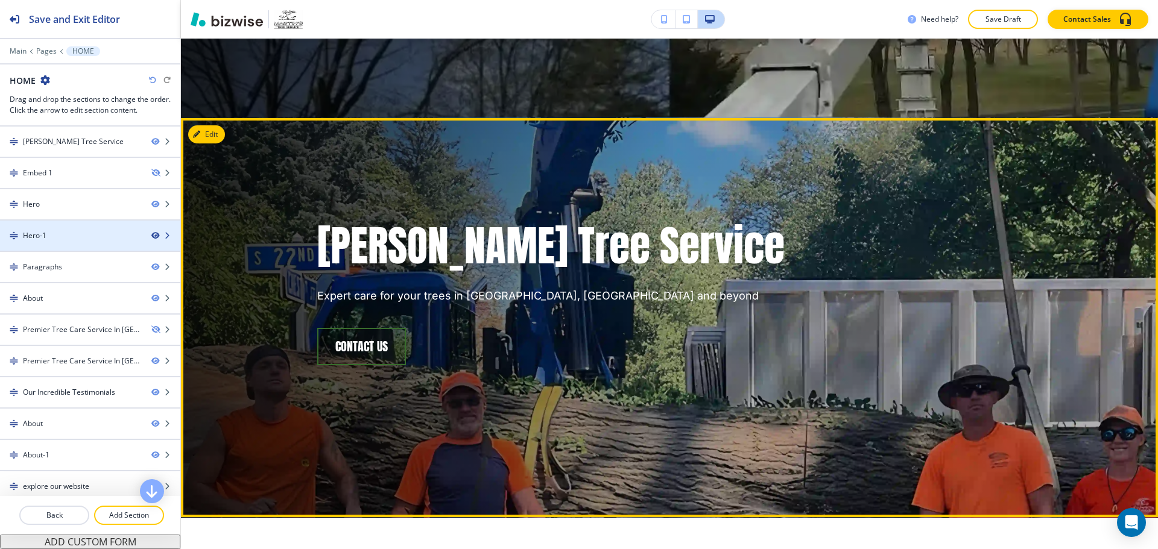
click at [151, 236] on icon "button" at bounding box center [154, 235] width 7 height 7
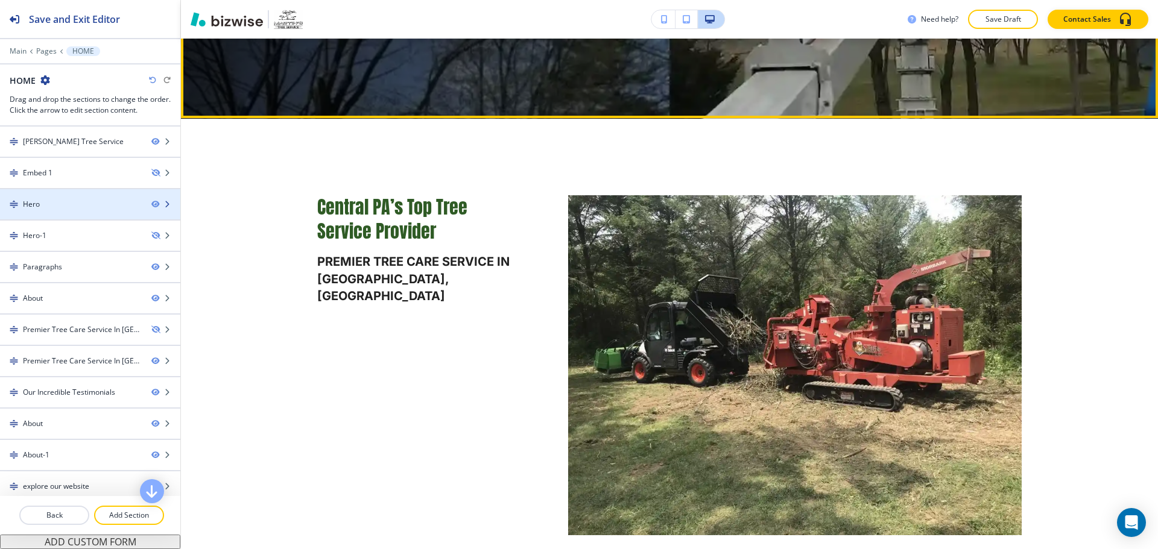
click at [122, 208] on div "Hero" at bounding box center [71, 204] width 142 height 11
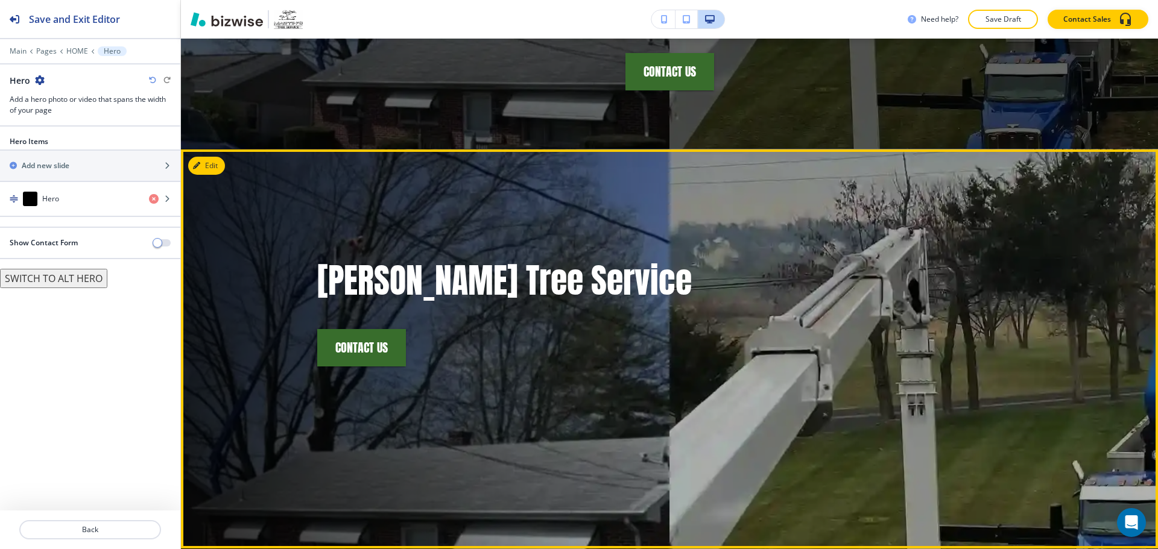
scroll to position [224, 0]
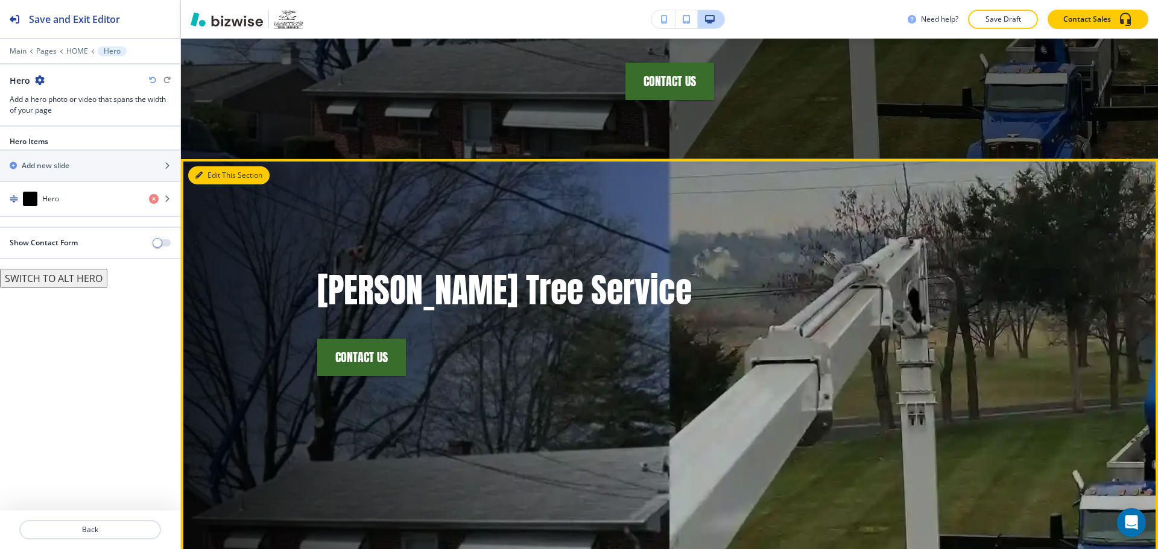
click at [203, 174] on button "Edit This Section" at bounding box center [228, 175] width 81 height 18
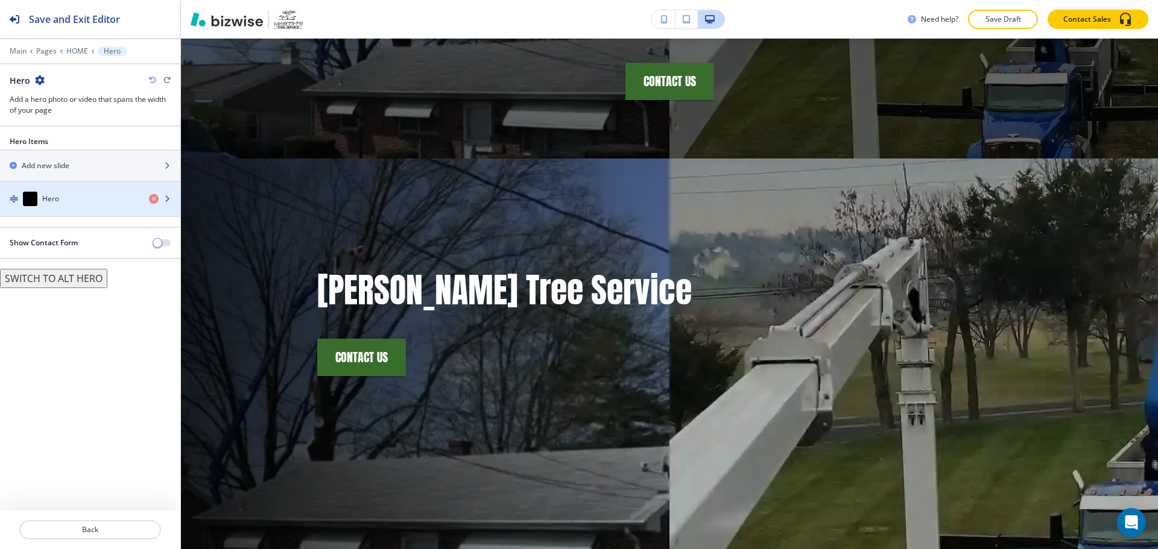
click at [68, 197] on div "Hero" at bounding box center [69, 199] width 139 height 14
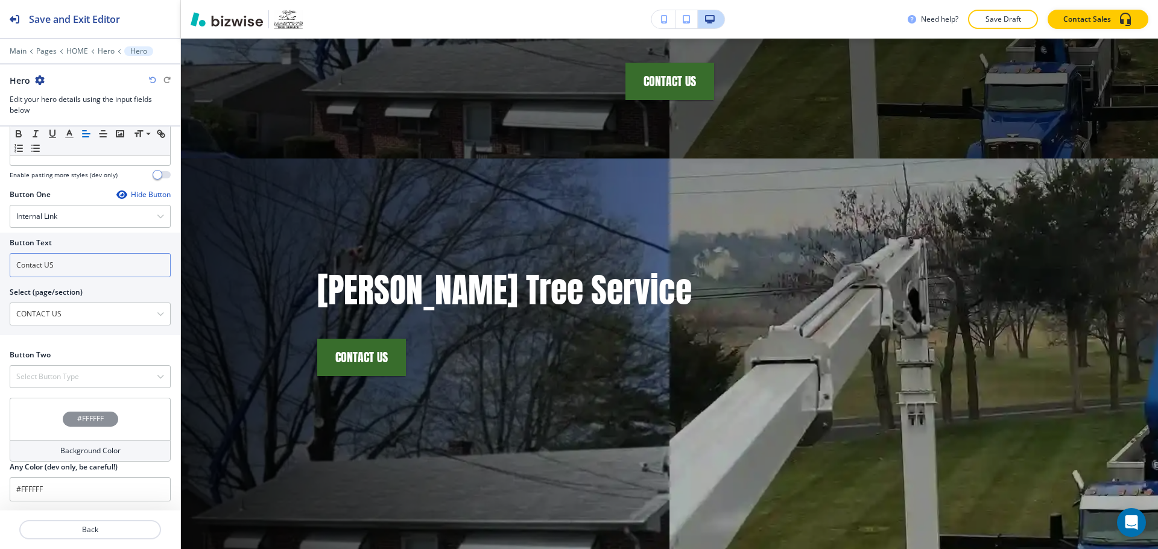
scroll to position [486, 0]
click at [126, 528] on p "Back" at bounding box center [90, 530] width 139 height 11
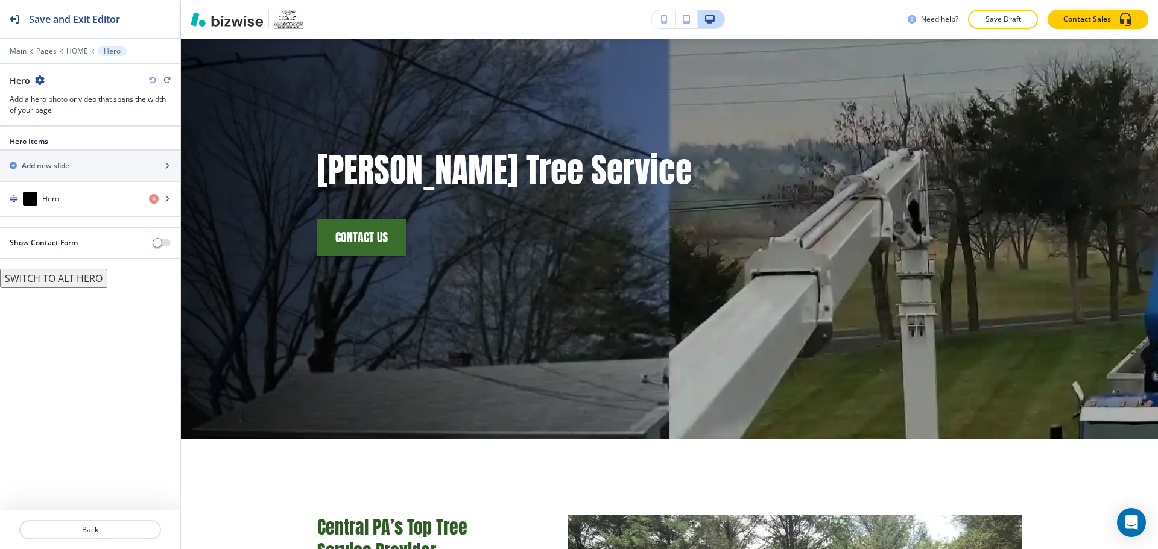
scroll to position [345, 0]
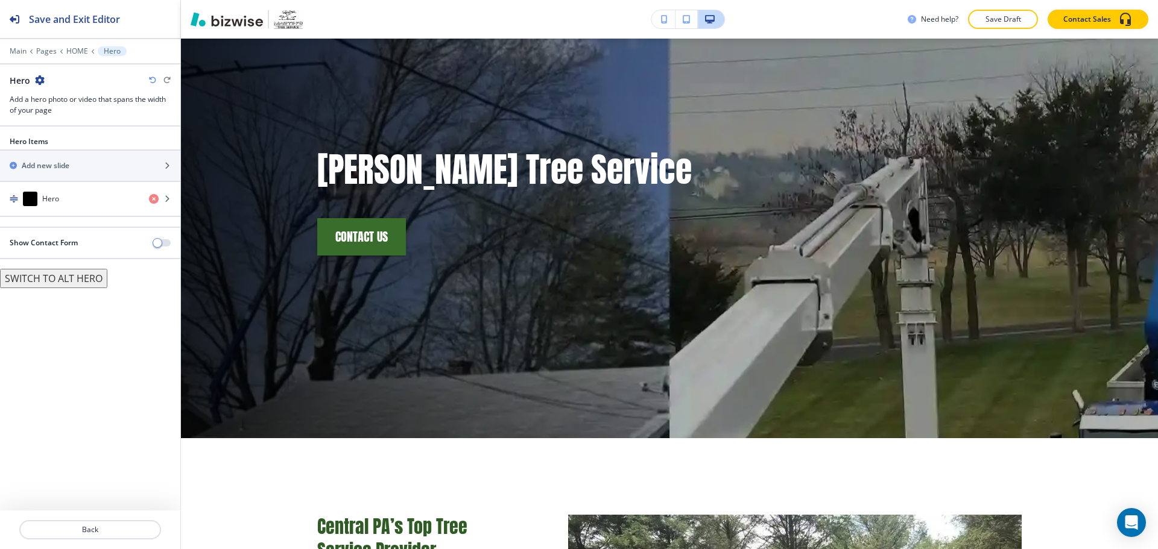
click at [86, 285] on button "SWITCH TO ALT HERO" at bounding box center [53, 278] width 107 height 19
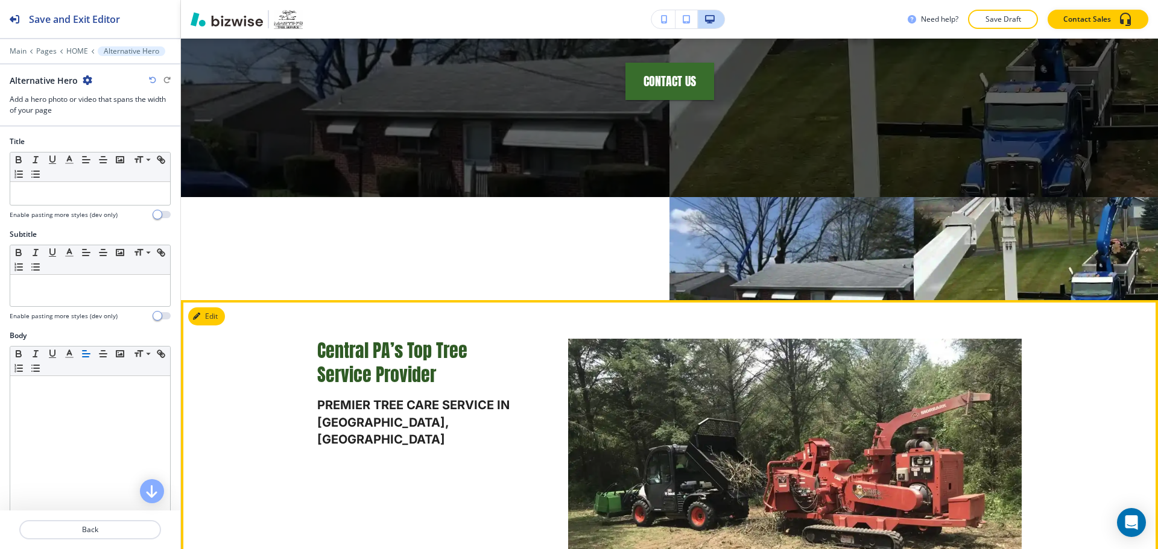
scroll to position [164, 0]
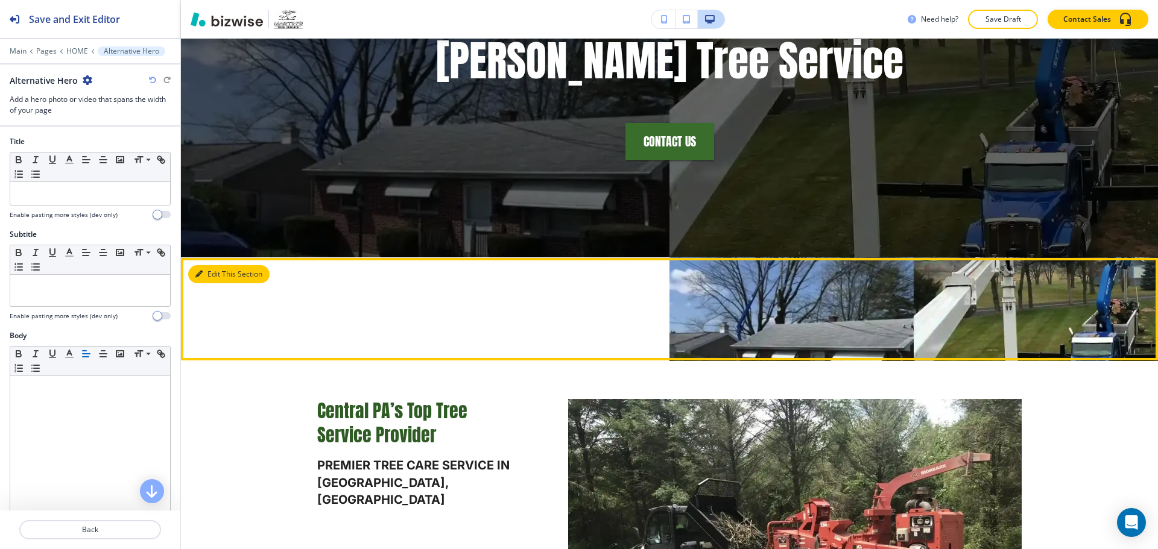
click at [205, 273] on button "Edit This Section" at bounding box center [228, 274] width 81 height 18
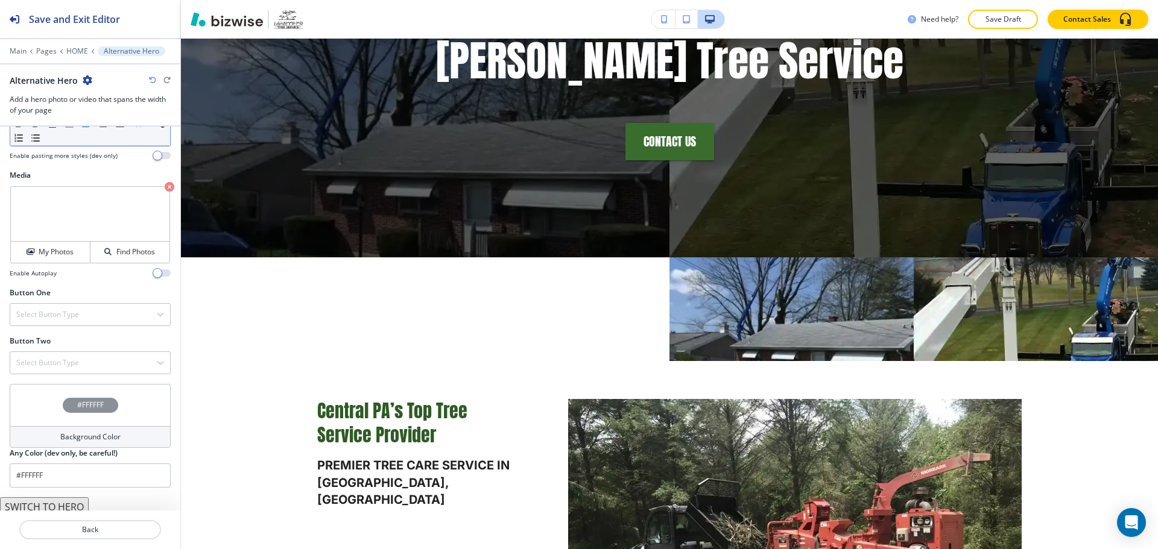
scroll to position [393, 0]
click at [151, 80] on icon "button" at bounding box center [152, 80] width 7 height 7
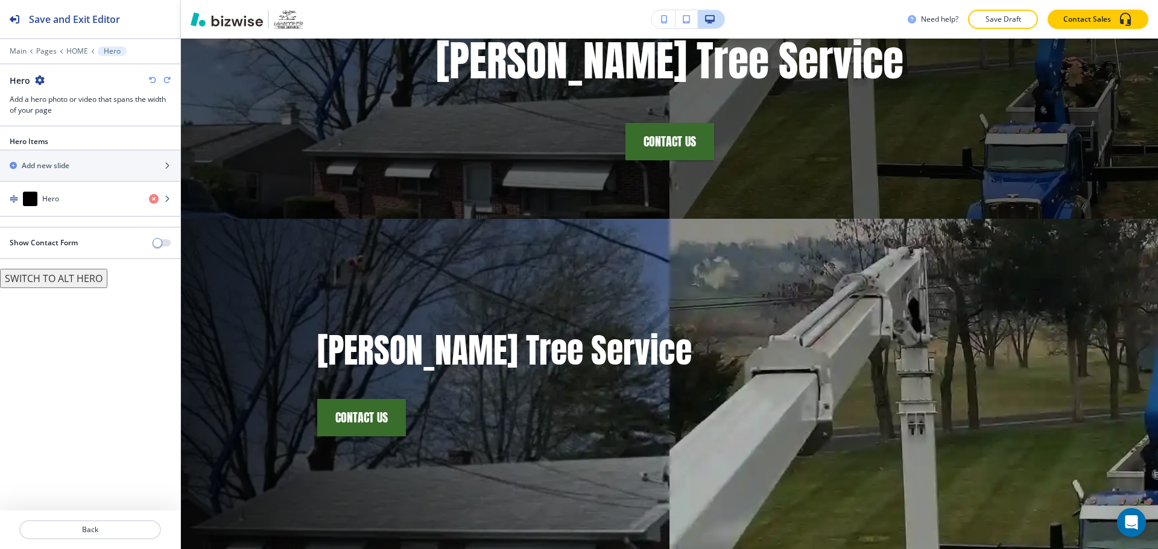
click at [665, 21] on icon "button" at bounding box center [664, 19] width 7 height 8
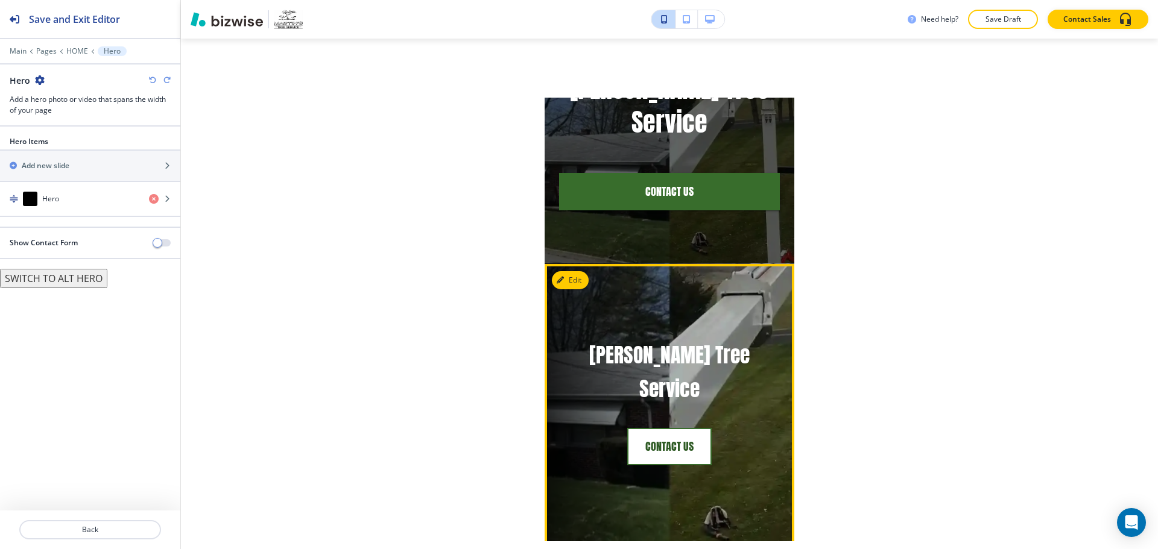
scroll to position [164, 0]
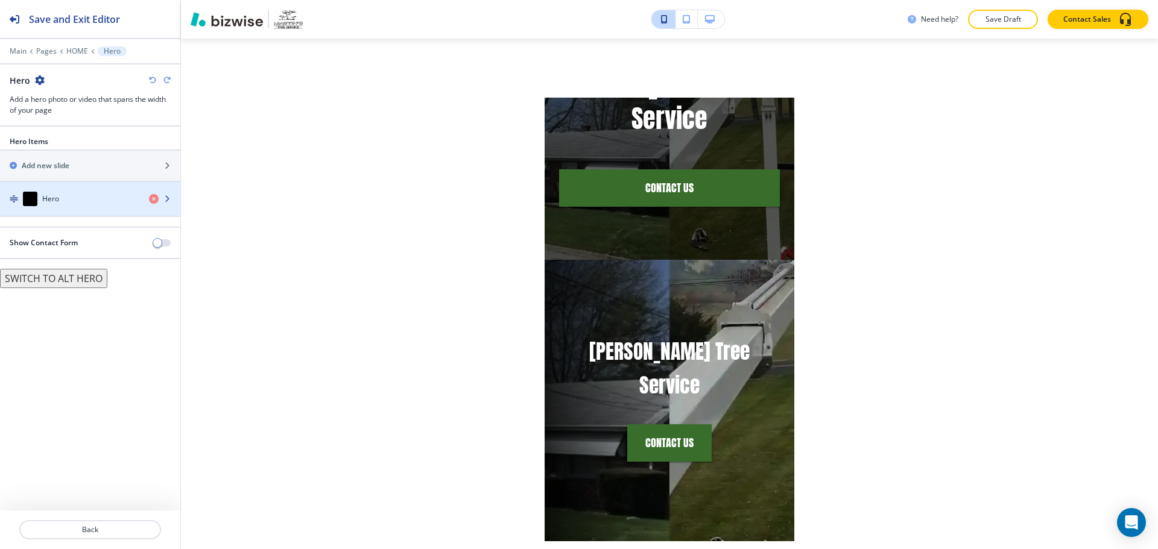
click at [67, 196] on div "Hero" at bounding box center [69, 199] width 139 height 14
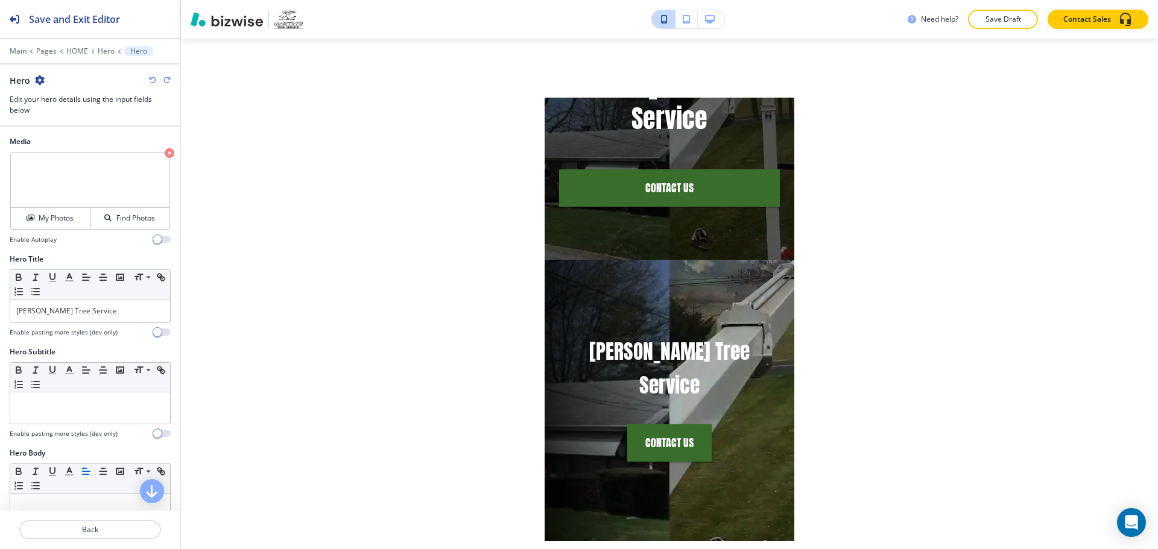
scroll to position [60, 0]
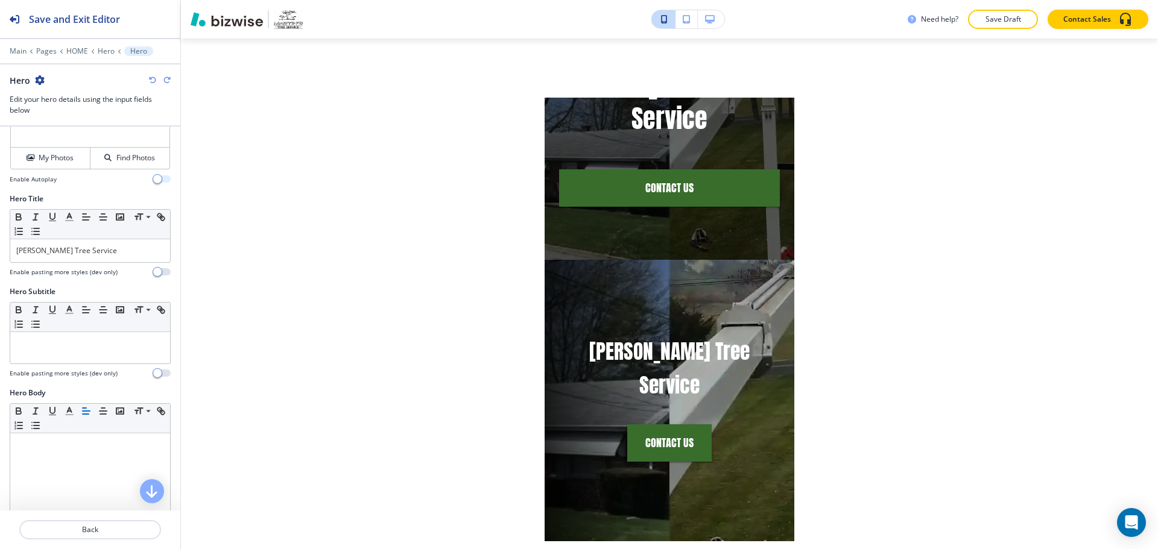
click at [157, 182] on button "button" at bounding box center [162, 178] width 17 height 7
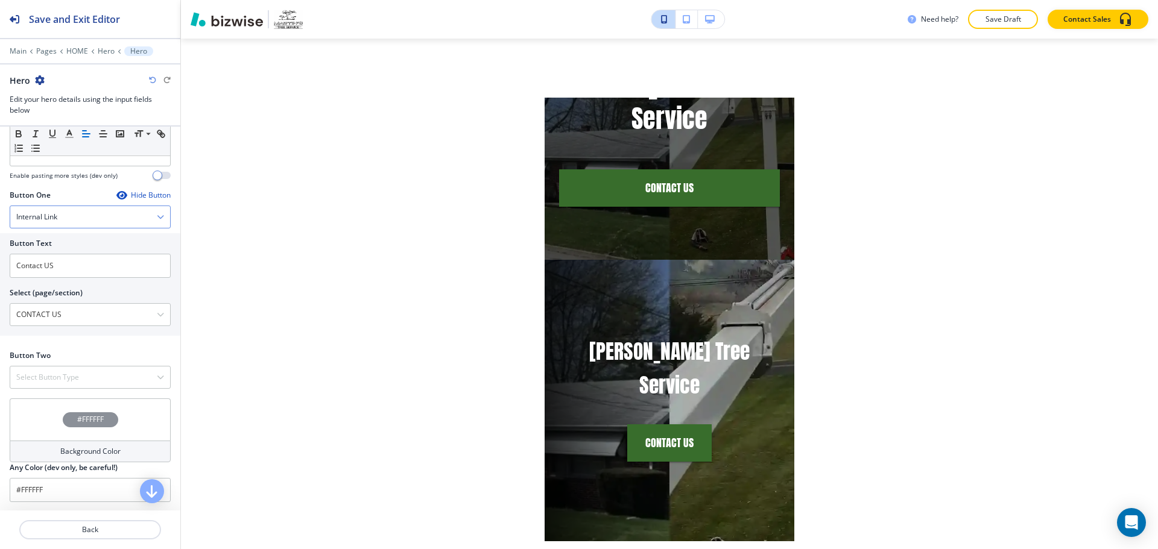
scroll to position [486, 0]
click at [1005, 20] on p "Save Draft" at bounding box center [1003, 19] width 39 height 11
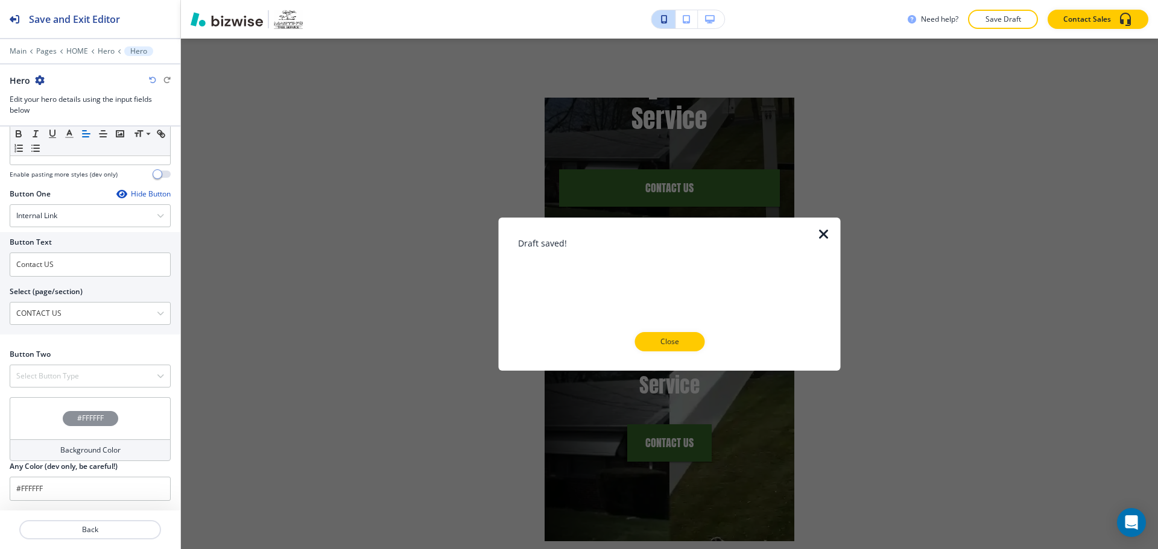
click at [669, 339] on p "Close" at bounding box center [669, 341] width 39 height 11
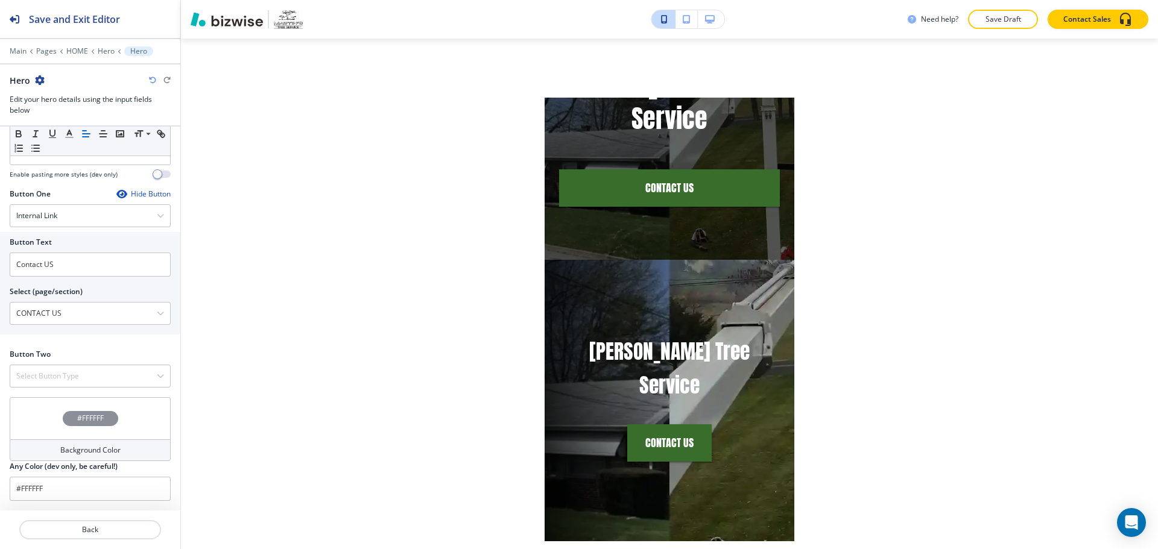
click at [720, 17] on button "button" at bounding box center [711, 19] width 27 height 18
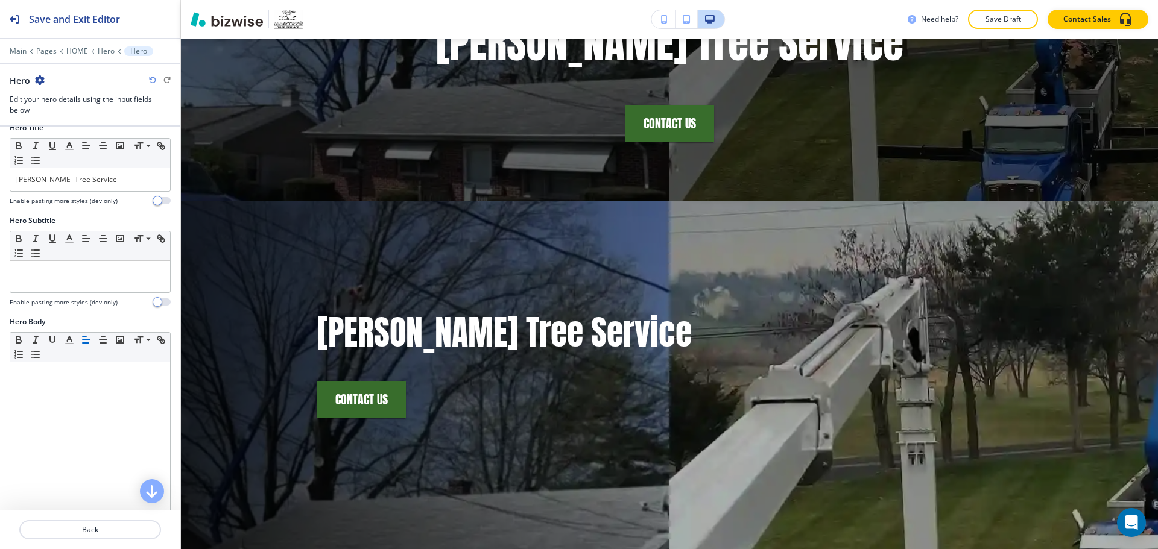
scroll to position [64, 0]
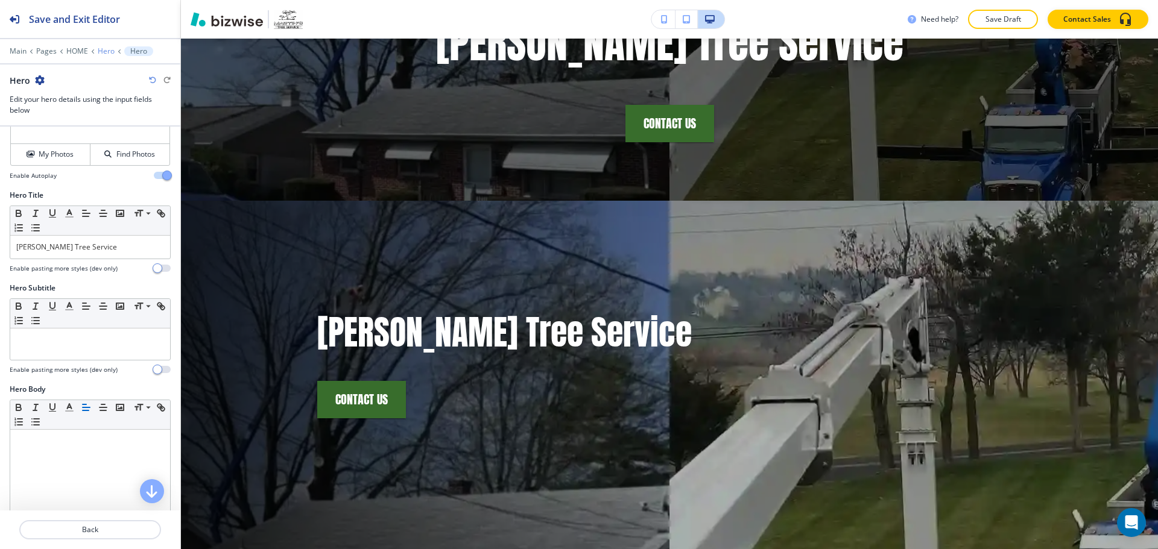
click at [106, 47] on p "Hero" at bounding box center [106, 51] width 17 height 8
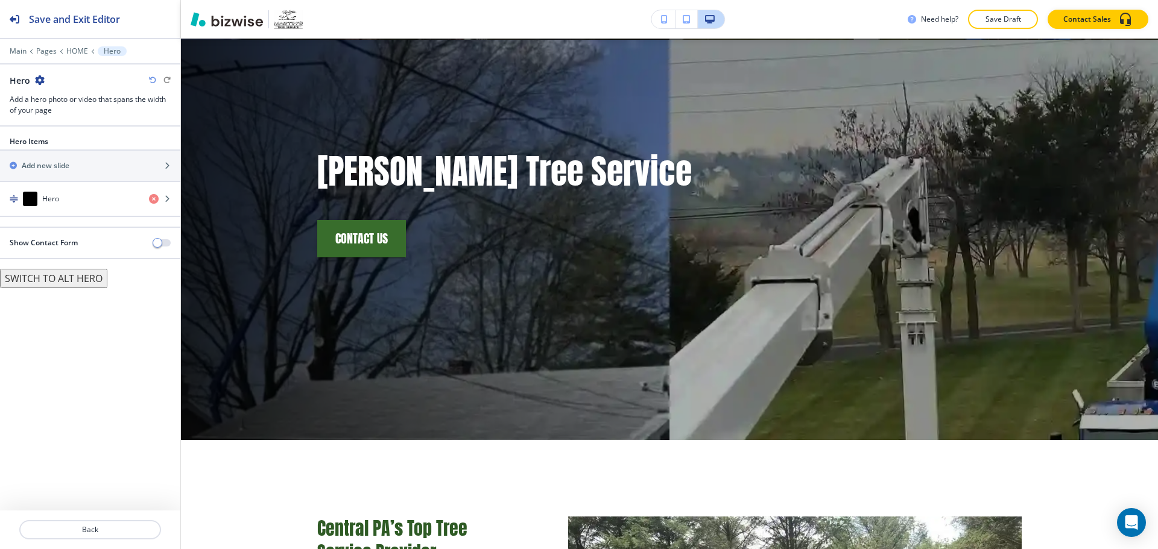
scroll to position [345, 0]
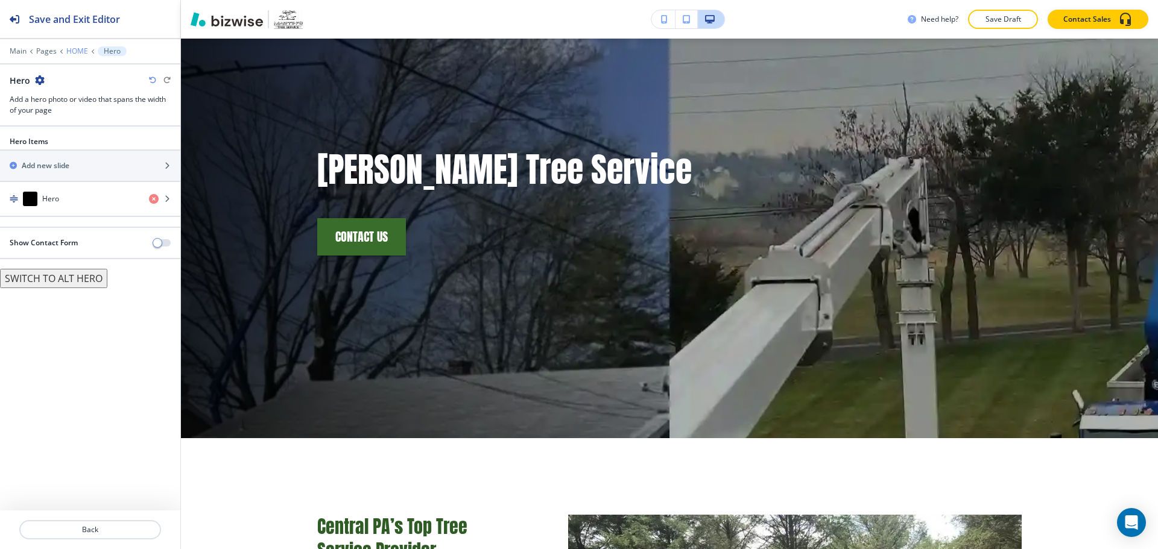
click at [83, 49] on p "HOME" at bounding box center [77, 51] width 22 height 8
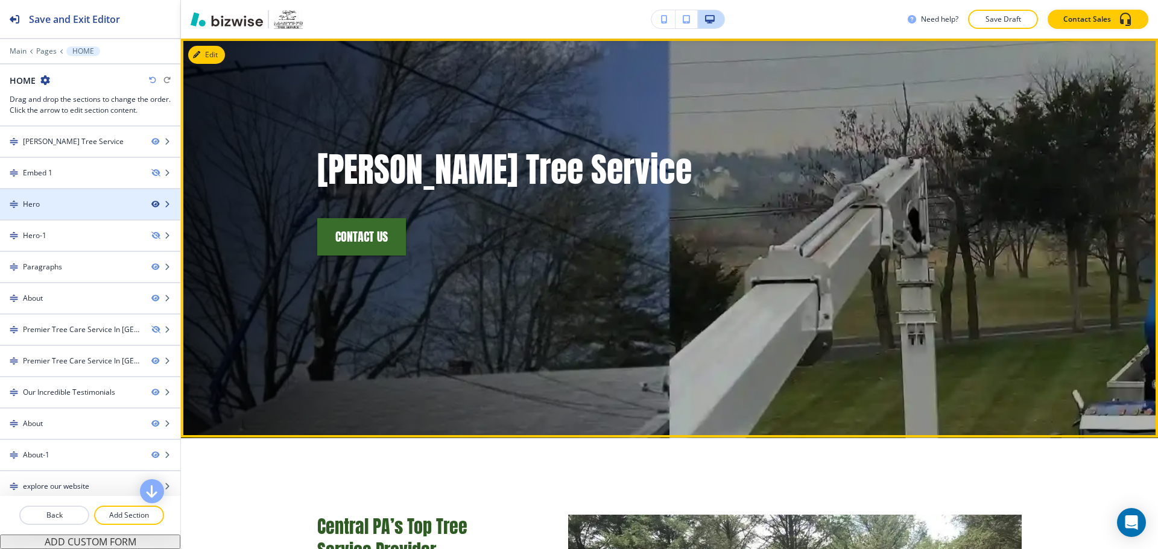
click at [151, 204] on icon "button" at bounding box center [154, 204] width 7 height 7
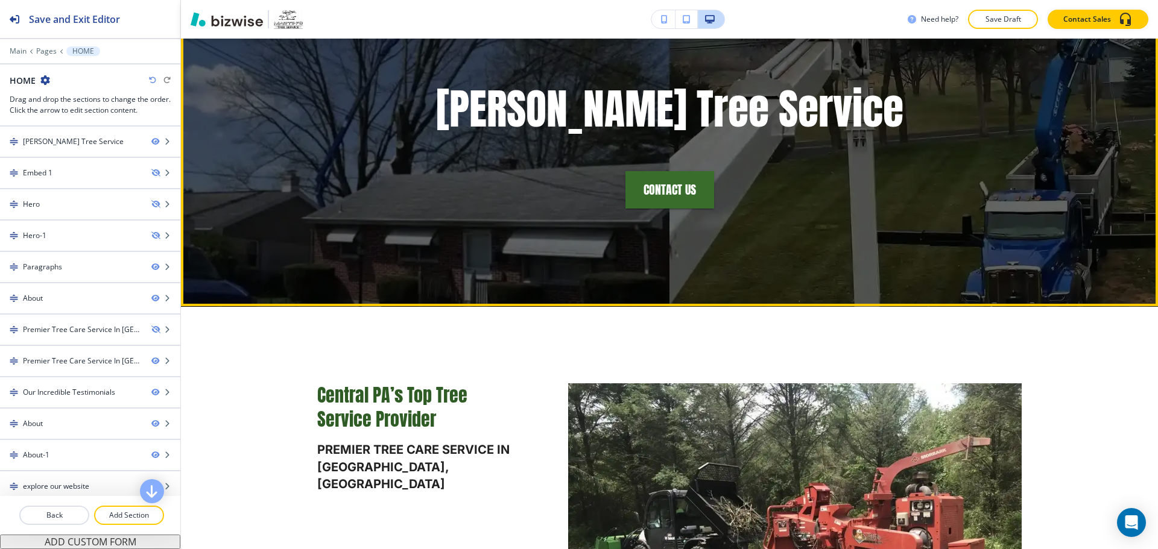
scroll to position [121, 0]
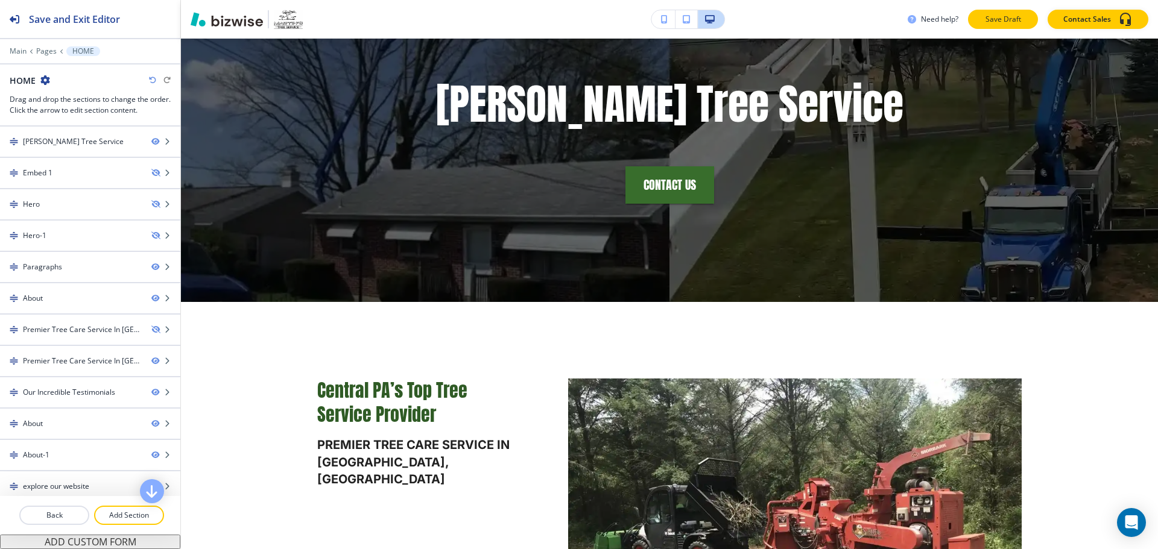
click at [1018, 24] on p "Save Draft" at bounding box center [1003, 19] width 39 height 11
